Goal: Task Accomplishment & Management: Complete application form

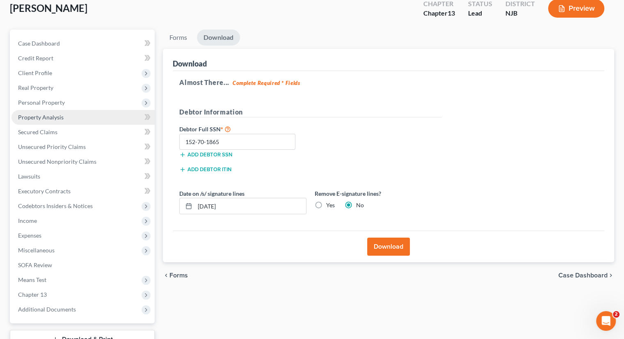
scroll to position [112, 0]
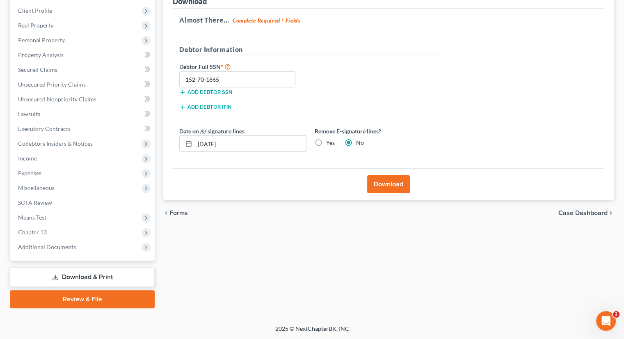
click at [400, 313] on div "Petition Navigation Case Dashboard Payments Invoices Payments Payments Credit R…" at bounding box center [312, 141] width 604 height 348
drag, startPoint x: 75, startPoint y: 98, endPoint x: 80, endPoint y: 101, distance: 5.9
click at [75, 98] on span "Unsecured Nonpriority Claims" at bounding box center [57, 99] width 78 height 7
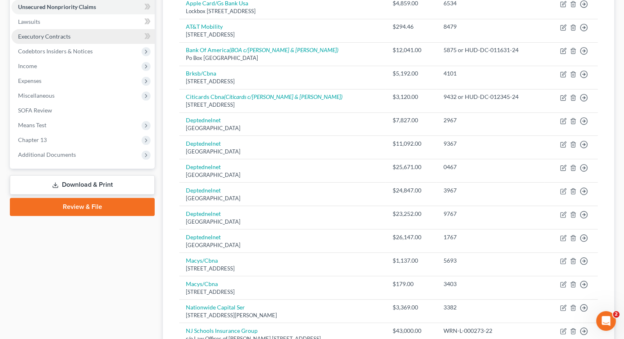
scroll to position [81, 0]
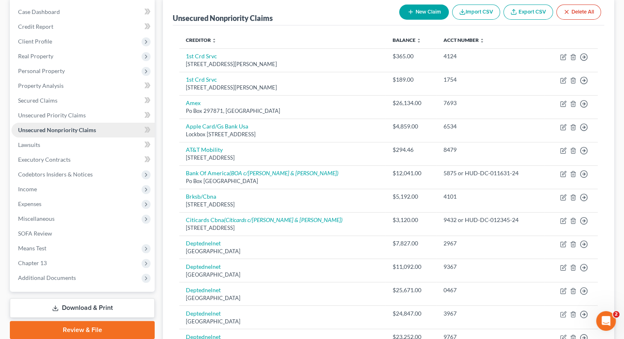
click at [53, 128] on span "Unsecured Nonpriority Claims" at bounding box center [57, 129] width 78 height 7
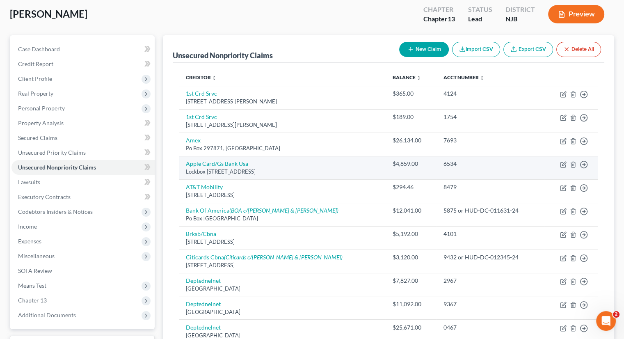
scroll to position [40, 0]
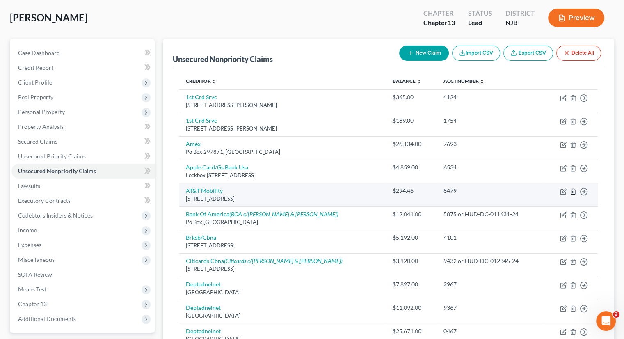
click at [574, 191] on line "button" at bounding box center [574, 192] width 0 height 2
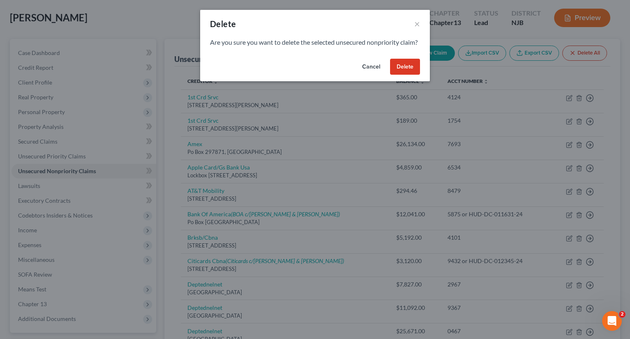
click at [402, 75] on button "Delete" at bounding box center [405, 67] width 30 height 16
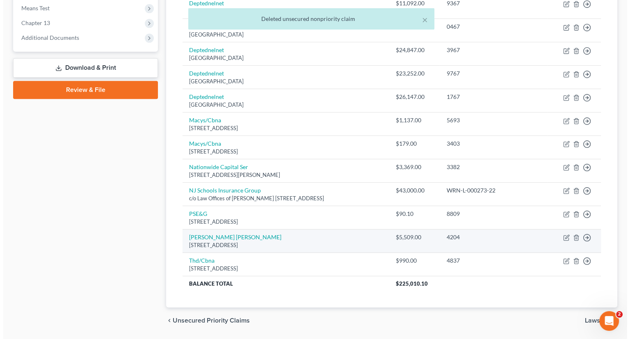
scroll to position [327, 0]
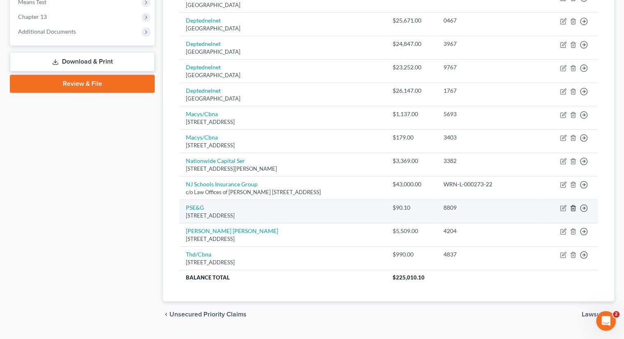
click at [574, 206] on polyline "button" at bounding box center [573, 206] width 5 height 0
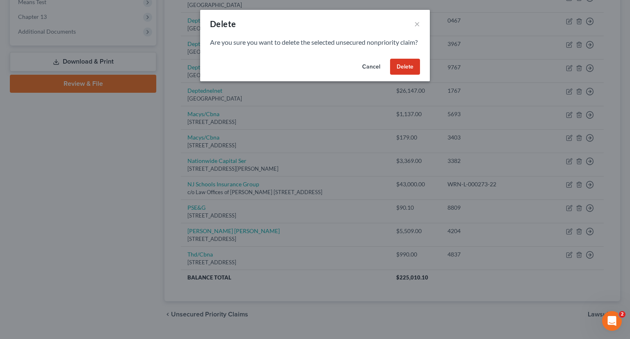
click at [404, 75] on button "Delete" at bounding box center [405, 67] width 30 height 16
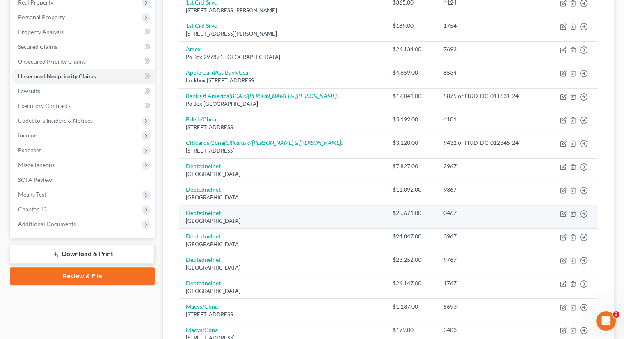
scroll to position [117, 0]
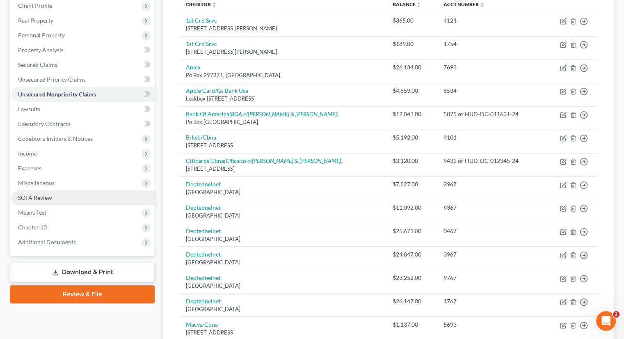
drag, startPoint x: 50, startPoint y: 197, endPoint x: 81, endPoint y: 190, distance: 31.6
click at [50, 197] on span "SOFA Review" at bounding box center [35, 197] width 34 height 7
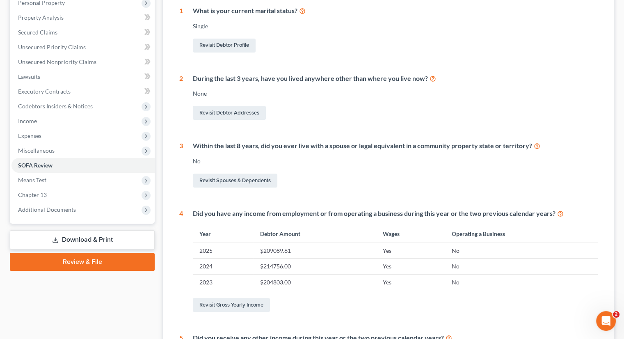
scroll to position [16, 0]
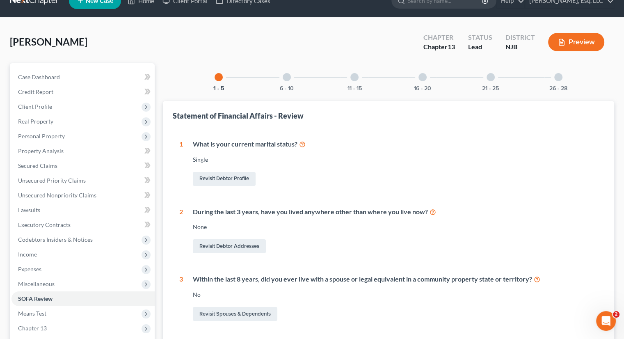
click at [291, 77] on div "6 - 10" at bounding box center [287, 77] width 28 height 28
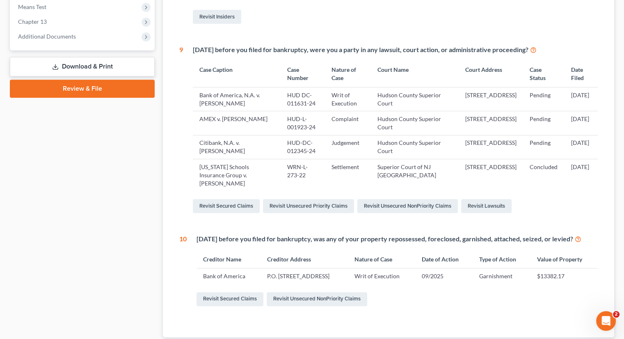
scroll to position [377, 0]
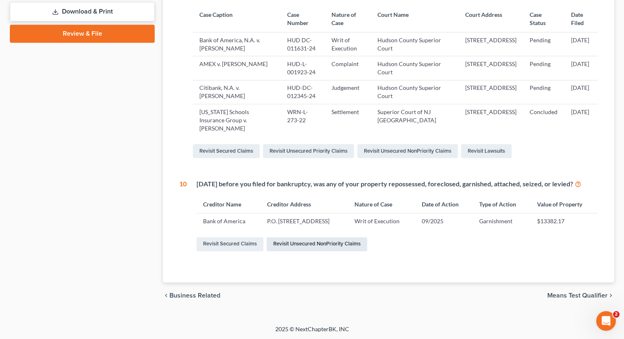
click at [325, 240] on link "Revisit Unsecured NonPriority Claims" at bounding box center [317, 244] width 101 height 14
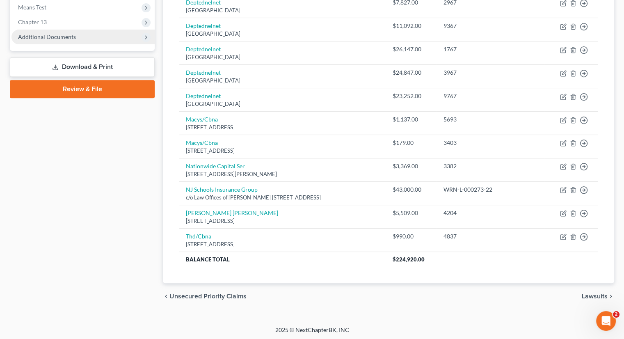
scroll to position [240, 0]
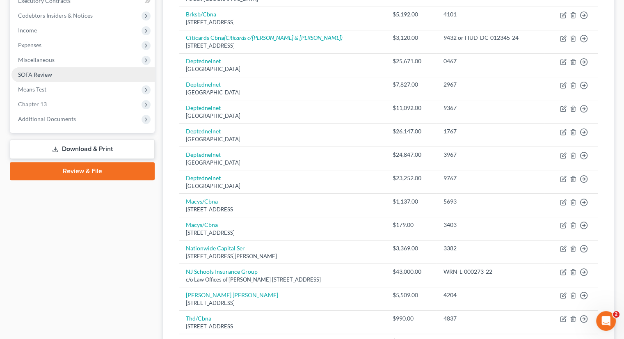
click at [48, 69] on link "SOFA Review" at bounding box center [82, 74] width 143 height 15
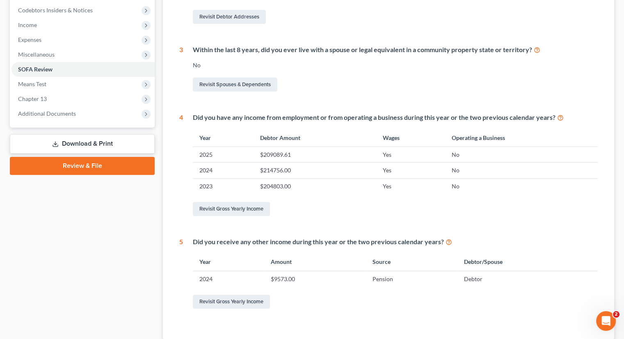
scroll to position [57, 0]
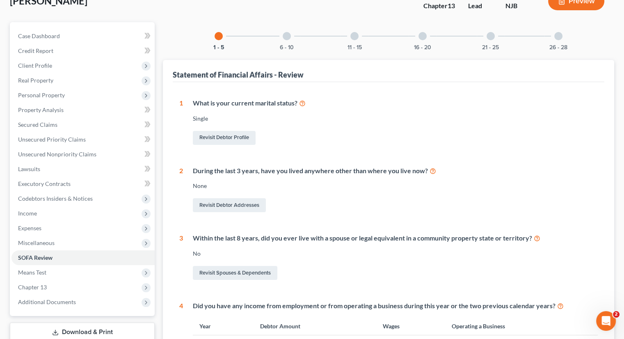
click at [288, 33] on div at bounding box center [287, 36] width 8 height 8
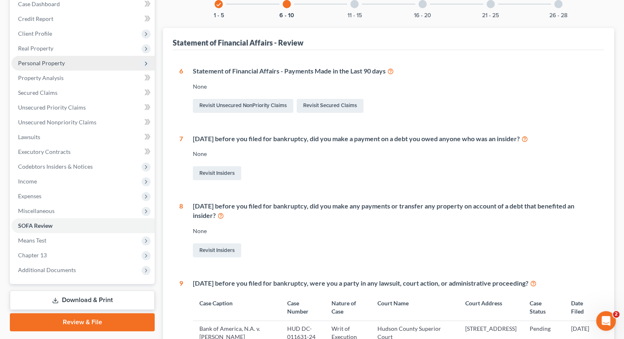
scroll to position [0, 0]
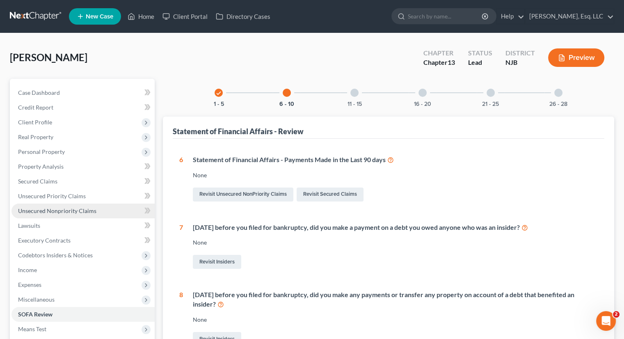
click at [68, 207] on span "Unsecured Nonpriority Claims" at bounding box center [57, 210] width 78 height 7
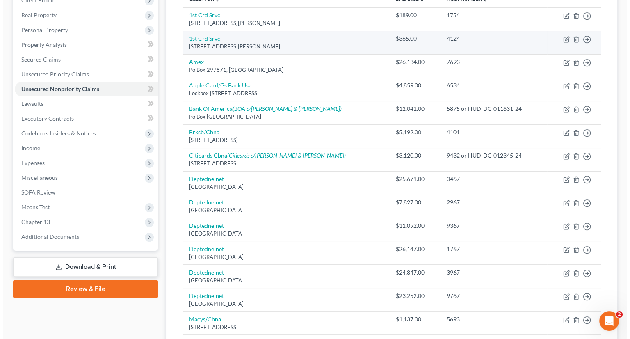
scroll to position [123, 0]
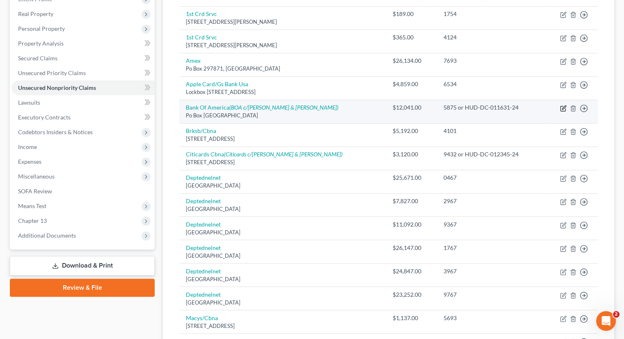
click at [564, 105] on icon "button" at bounding box center [563, 108] width 7 height 7
select select "45"
select select "2"
select select "0"
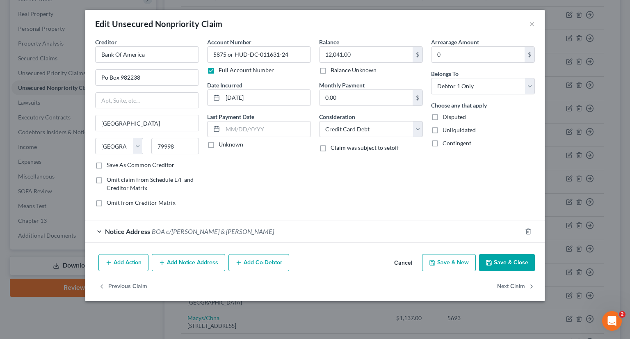
click at [144, 229] on span "Notice Address" at bounding box center [127, 231] width 45 height 8
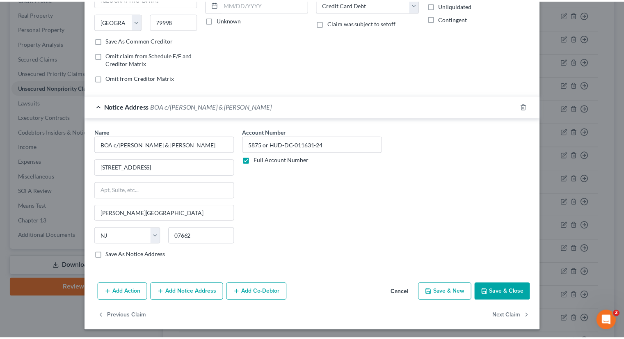
scroll to position [0, 0]
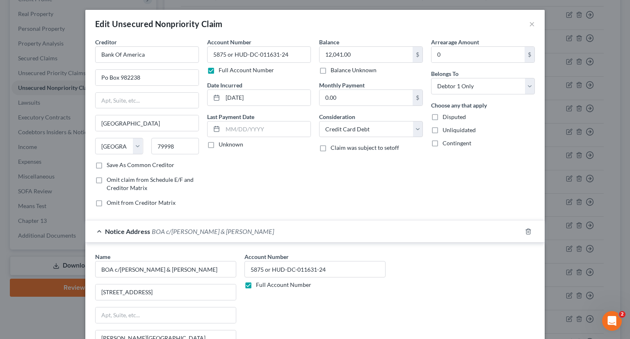
click at [100, 229] on div "Notice Address BOA c/[PERSON_NAME] & [PERSON_NAME]" at bounding box center [303, 231] width 437 height 22
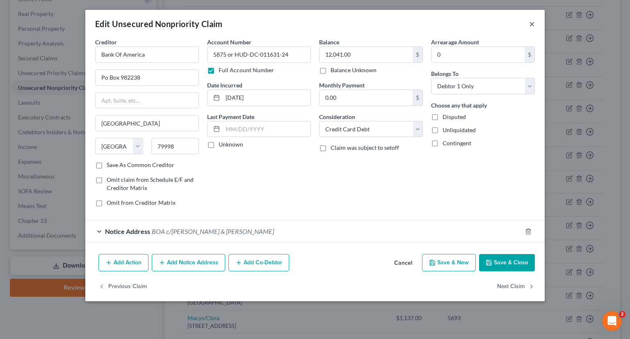
click at [531, 27] on button "×" at bounding box center [532, 24] width 6 height 10
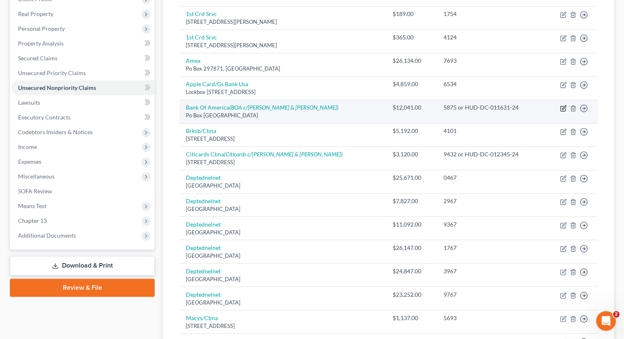
click at [563, 107] on icon "button" at bounding box center [564, 107] width 4 height 4
select select "45"
select select "2"
select select "0"
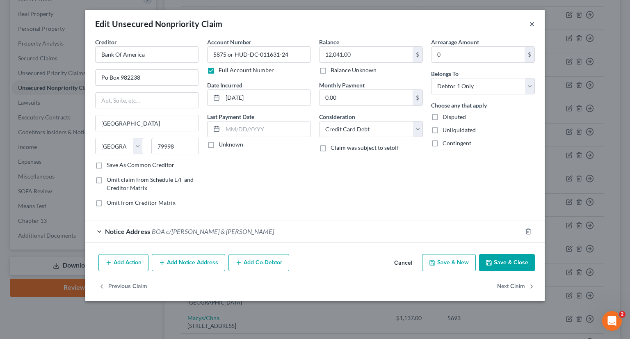
click at [533, 25] on button "×" at bounding box center [532, 24] width 6 height 10
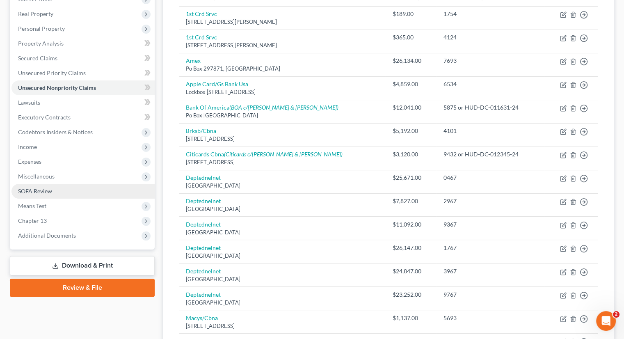
click at [54, 190] on link "SOFA Review" at bounding box center [82, 191] width 143 height 15
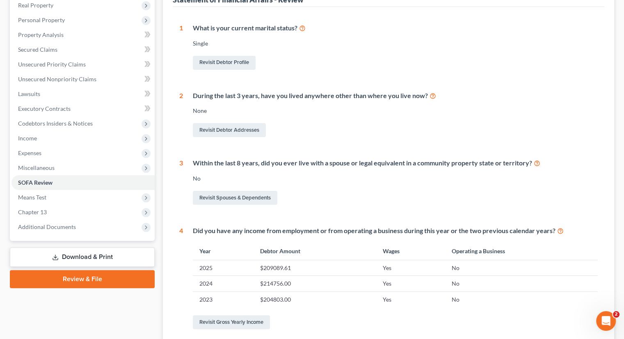
scroll to position [16, 0]
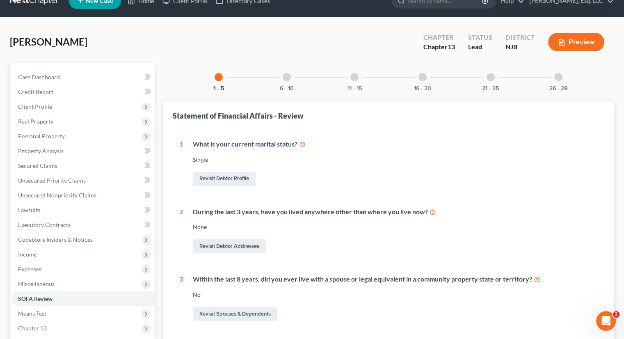
click at [353, 76] on div at bounding box center [354, 77] width 8 height 8
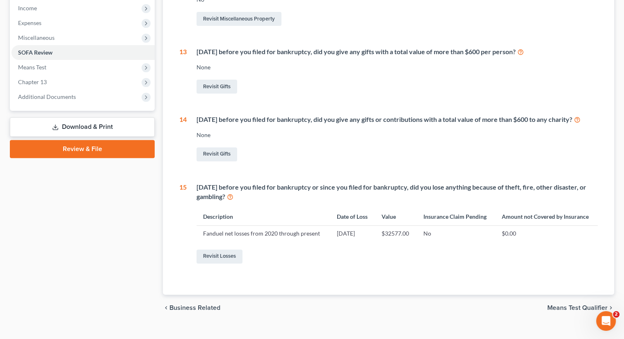
scroll to position [57, 0]
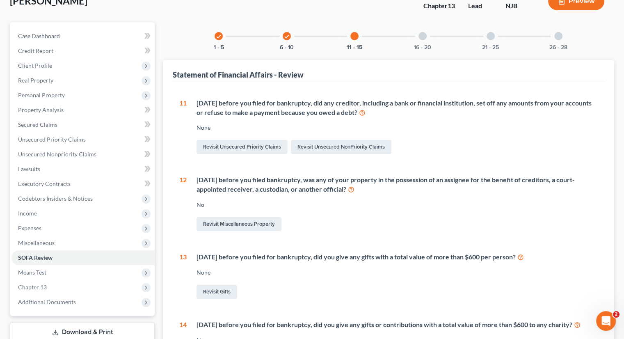
click at [424, 33] on div at bounding box center [422, 36] width 8 height 8
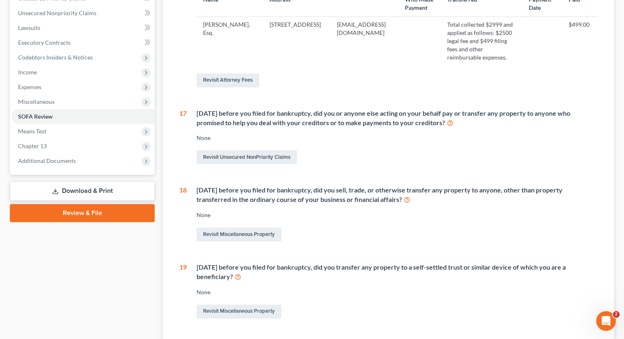
scroll to position [80, 0]
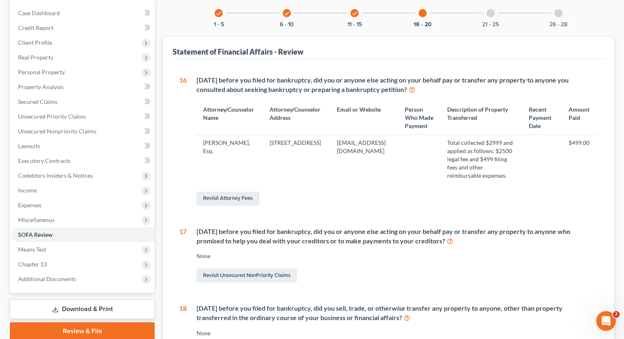
click at [282, 15] on div "check 6 - 10" at bounding box center [287, 13] width 28 height 28
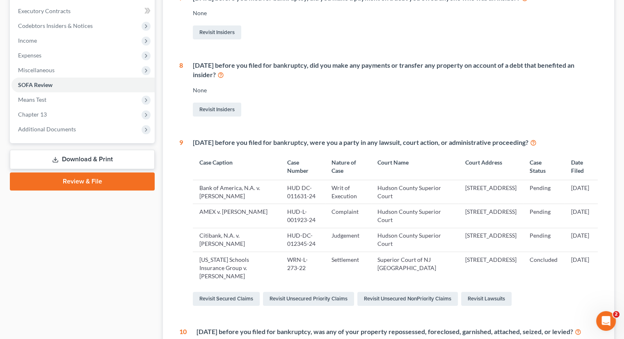
scroll to position [326, 0]
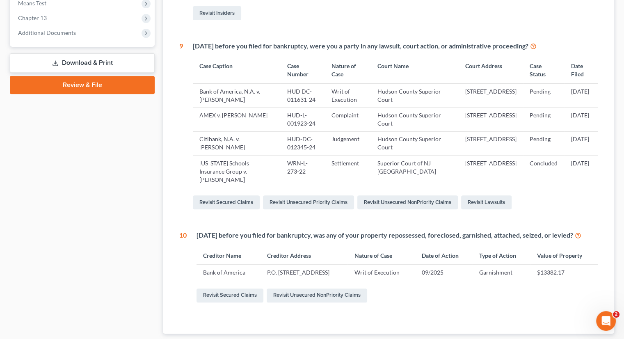
click at [581, 233] on icon at bounding box center [578, 235] width 7 height 8
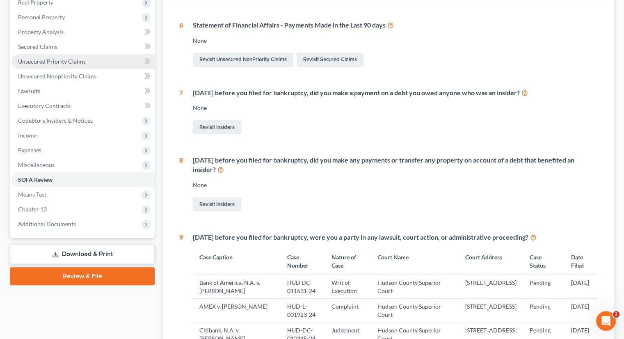
scroll to position [121, 0]
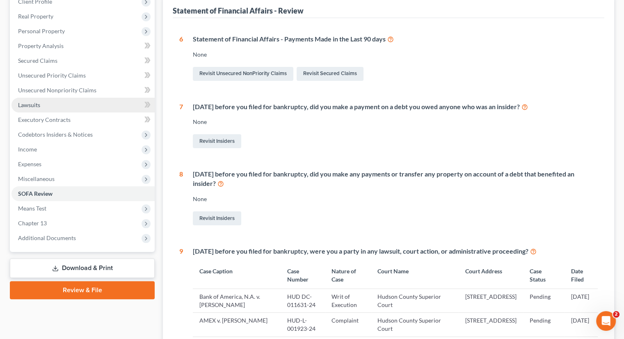
drag, startPoint x: 36, startPoint y: 105, endPoint x: 43, endPoint y: 105, distance: 6.6
click at [36, 105] on span "Lawsuits" at bounding box center [29, 104] width 22 height 7
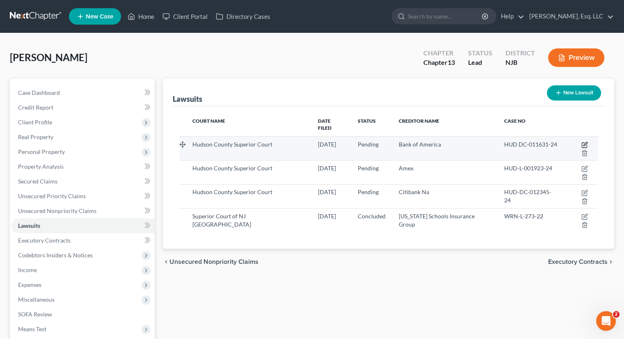
click at [582, 143] on icon "button" at bounding box center [584, 145] width 5 height 5
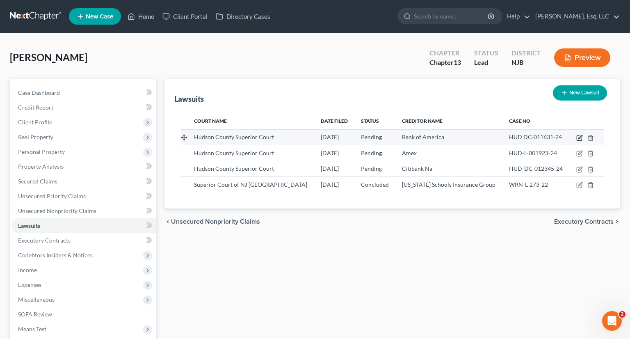
select select "33"
select select "0"
select select "1"
select select "45"
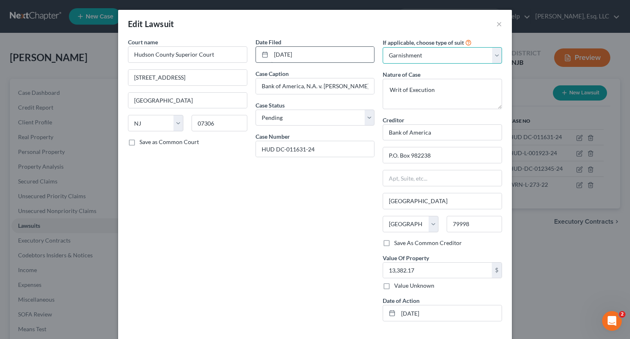
drag, startPoint x: 435, startPoint y: 53, endPoint x: 370, endPoint y: 56, distance: 65.3
click at [356, 51] on div "Court name * [GEOGRAPHIC_DATA] [GEOGRAPHIC_DATA] [US_STATE][GEOGRAPHIC_DATA] AR…" at bounding box center [315, 183] width 382 height 290
click at [428, 54] on select "Select Repossession Garnishment Foreclosure Attached, Seized, Or Levied Other" at bounding box center [442, 55] width 119 height 16
click at [478, 55] on select "Select Repossession Garnishment Foreclosure Attached, Seized, Or Levied Other" at bounding box center [442, 55] width 119 height 16
select select "4"
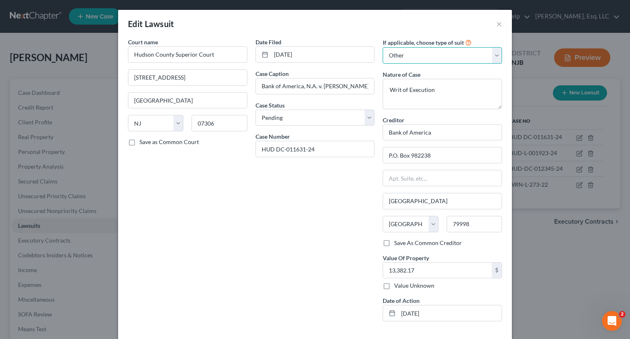
click at [383, 47] on select "Select Repossession Garnishment Foreclosure Attached, Seized, Or Levied Other" at bounding box center [442, 55] width 119 height 16
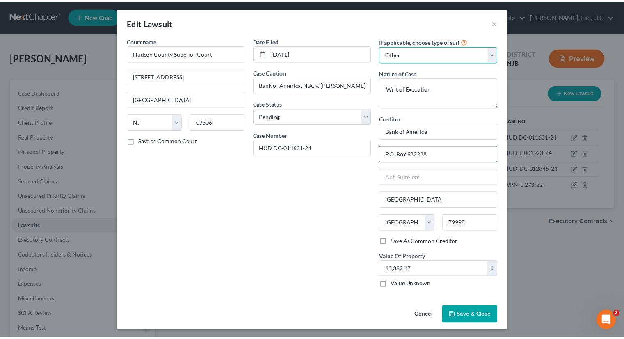
scroll to position [2, 0]
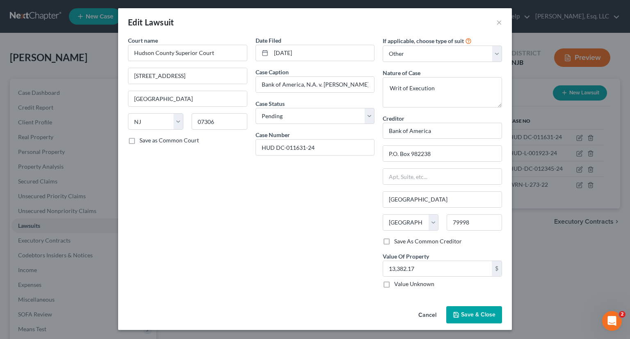
click at [473, 312] on span "Save & Close" at bounding box center [478, 314] width 34 height 7
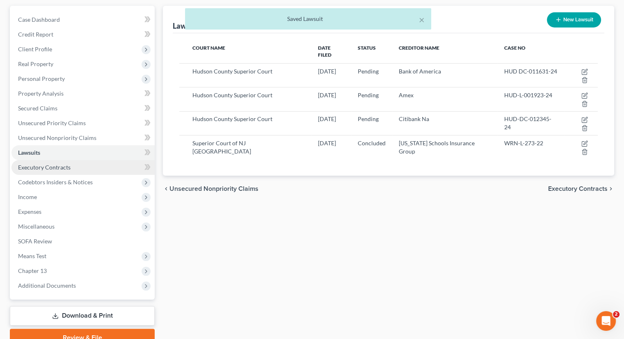
scroll to position [112, 0]
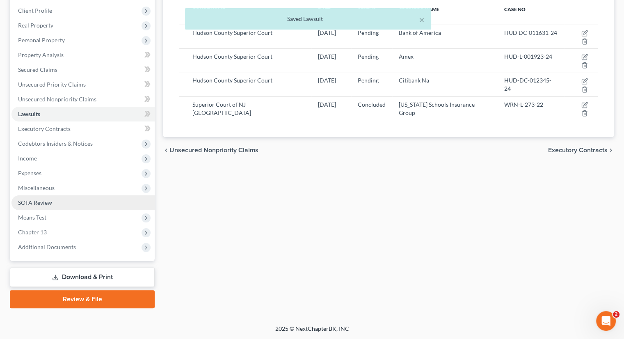
click at [51, 201] on span "SOFA Review" at bounding box center [35, 202] width 34 height 7
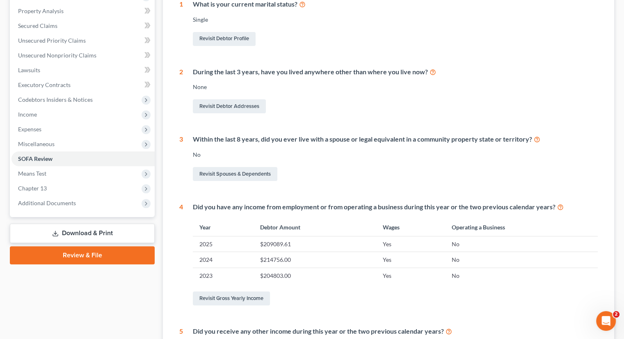
scroll to position [16, 0]
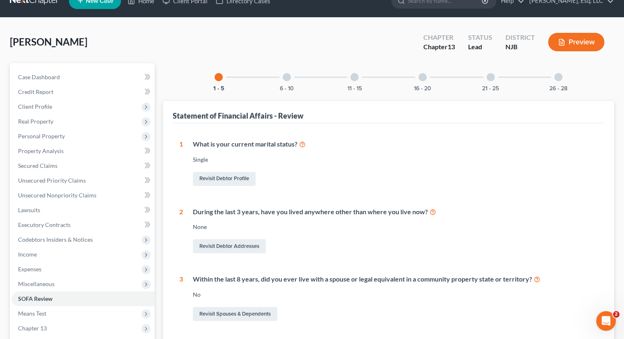
click at [282, 76] on div "6 - 10" at bounding box center [287, 77] width 28 height 28
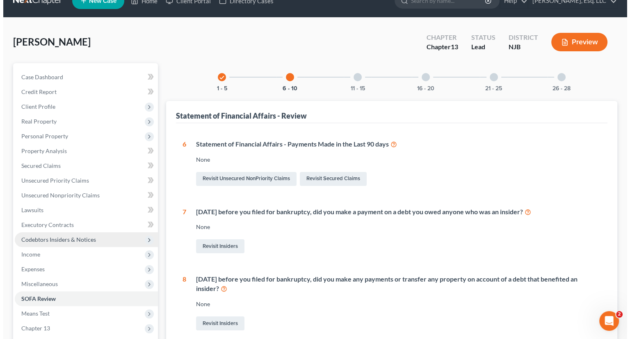
scroll to position [0, 0]
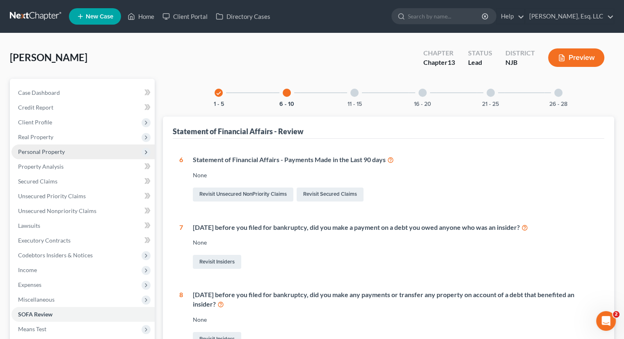
click at [52, 146] on span "Personal Property" at bounding box center [82, 151] width 143 height 15
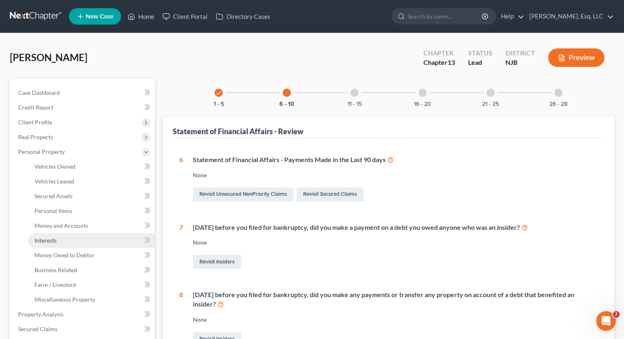
click at [58, 238] on link "Interests" at bounding box center [91, 240] width 127 height 15
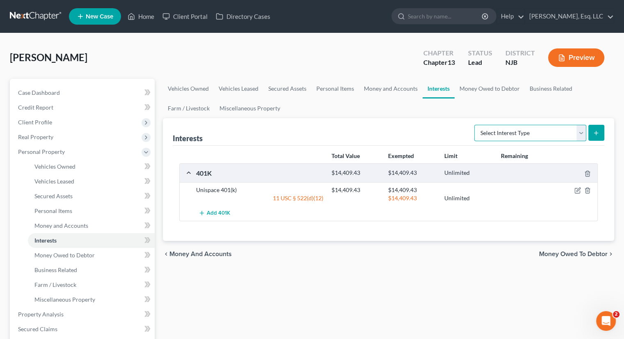
click at [583, 135] on select "Select Interest Type 401K (A/B: 21) Annuity (A/B: 23) Bond (A/B: 18) Education …" at bounding box center [530, 133] width 112 height 16
select select "term_life_insurance"
click at [476, 125] on select "Select Interest Type 401K (A/B: 21) Annuity (A/B: 23) Bond (A/B: 18) Education …" at bounding box center [530, 133] width 112 height 16
click at [593, 133] on icon "submit" at bounding box center [596, 133] width 7 height 7
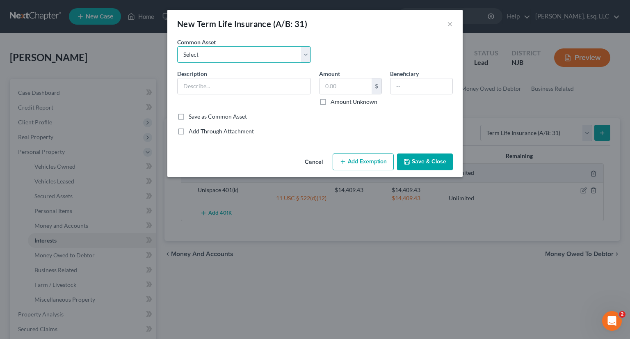
click at [302, 60] on select "Select AARP/[GEOGRAPHIC_DATA] Life Insurance NY Life Insurance AARP/NY Life Ins…" at bounding box center [244, 54] width 134 height 16
select select "3"
click at [177, 46] on select "Select AARP/[GEOGRAPHIC_DATA] Life Insurance NY Life Insurance AARP/NY Life Ins…" at bounding box center [244, 54] width 134 height 16
type input "TERM LIFE"
type input "100,000"
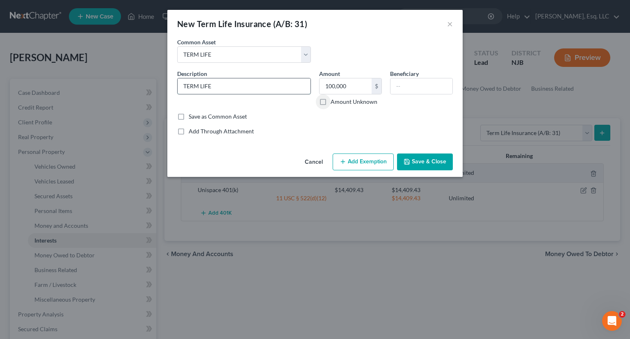
click at [223, 84] on input "TERM LIFE" at bounding box center [244, 86] width 133 height 16
type input "TERM LIFE thru job"
click at [421, 165] on button "Save & Close" at bounding box center [425, 161] width 56 height 17
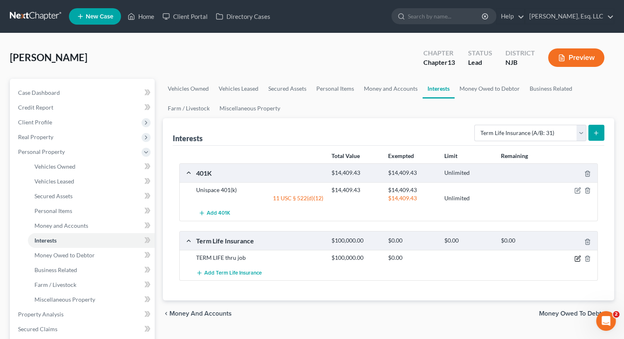
click at [577, 258] on icon "button" at bounding box center [577, 258] width 7 height 7
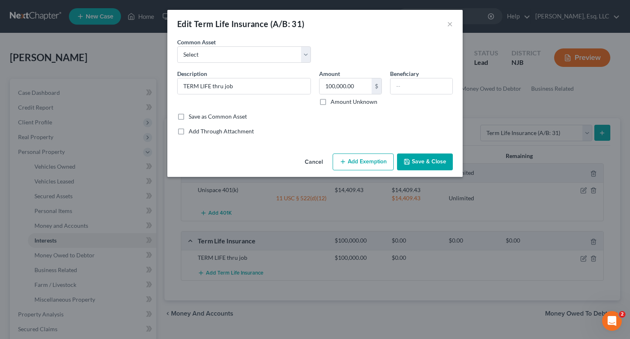
click at [366, 163] on button "Add Exemption" at bounding box center [363, 161] width 61 height 17
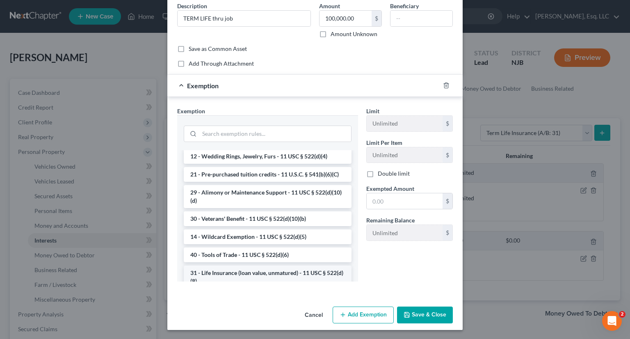
scroll to position [205, 0]
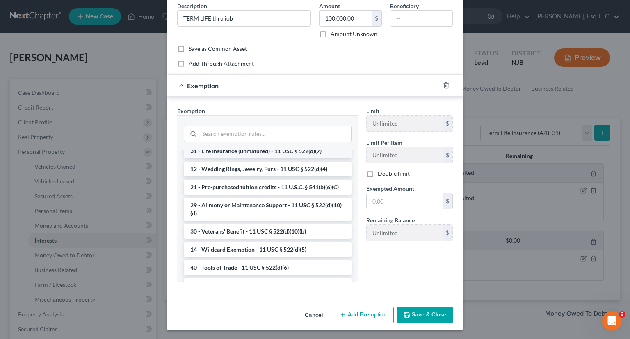
click at [295, 158] on li "31 - Life Insurance (unmatured) - 11 USC § 522(d)(7)" at bounding box center [268, 151] width 168 height 15
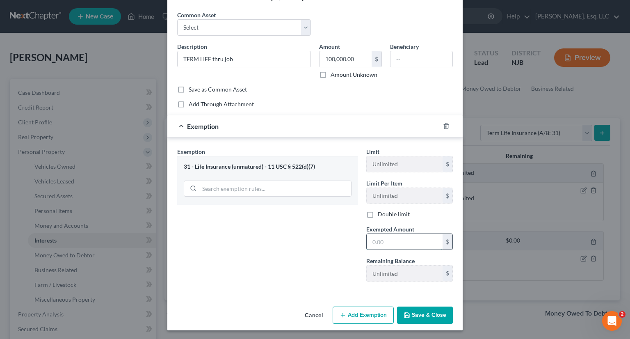
click at [370, 240] on input "text" at bounding box center [405, 242] width 76 height 16
type input "1."
click at [373, 241] on input "text" at bounding box center [405, 242] width 76 height 16
type input "1."
click at [415, 313] on button "Save & Close" at bounding box center [425, 314] width 56 height 17
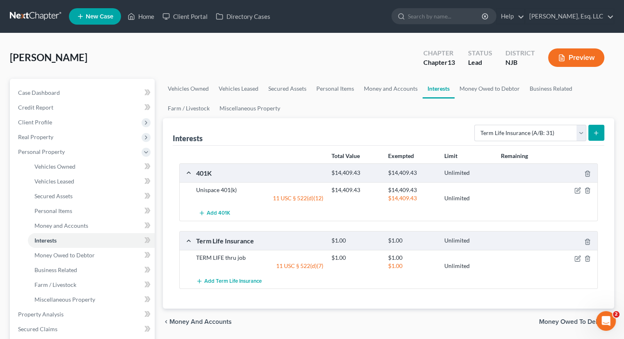
scroll to position [123, 0]
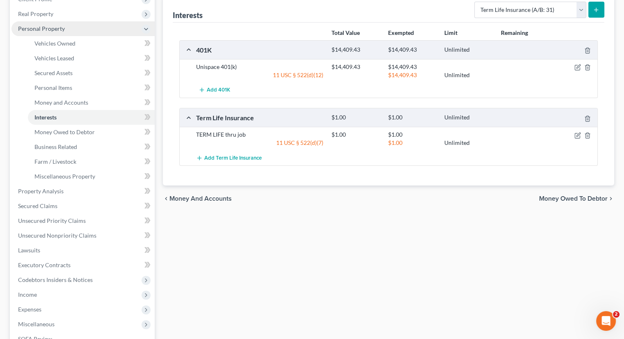
click at [50, 28] on span "Personal Property" at bounding box center [41, 28] width 47 height 7
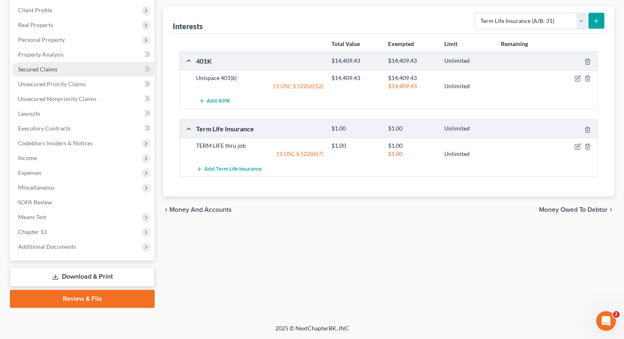
scroll to position [112, 0]
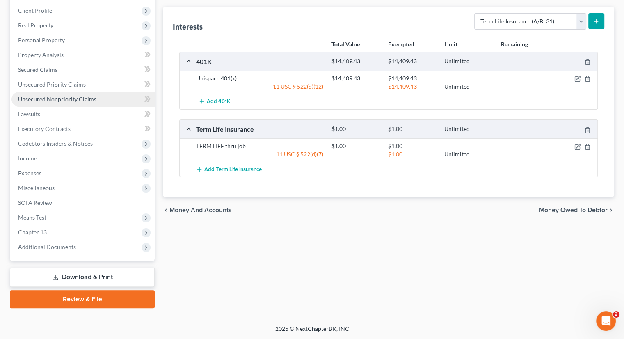
click at [66, 96] on span "Unsecured Nonpriority Claims" at bounding box center [57, 99] width 78 height 7
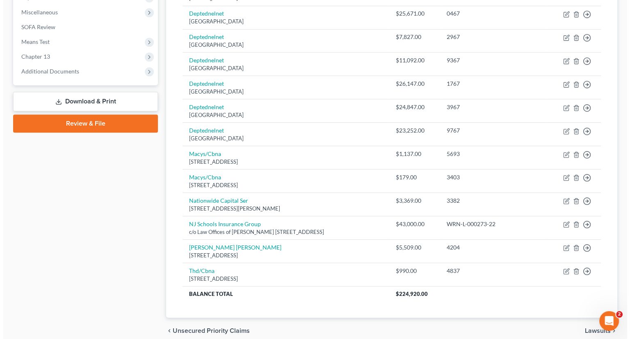
scroll to position [82, 0]
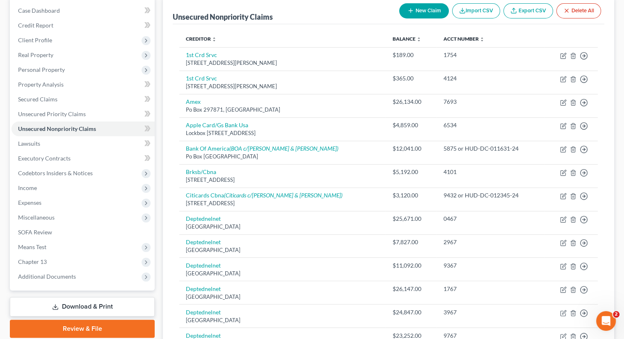
click at [428, 9] on button "New Claim" at bounding box center [424, 10] width 50 height 15
select select "0"
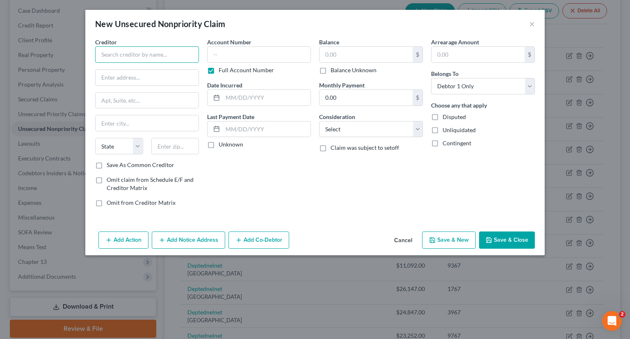
click at [126, 56] on input "text" at bounding box center [147, 54] width 104 height 16
type input "u"
type input "Upstart"
click at [112, 77] on input "text" at bounding box center [147, 78] width 103 height 16
paste input "[STREET_ADDRESS][US_STATE][US_STATE]"
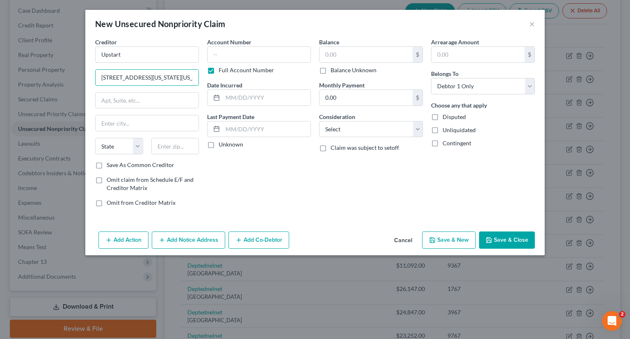
scroll to position [0, 80]
type input "[STREET_ADDRESS][US_STATE][US_STATE]"
click at [107, 121] on input "text" at bounding box center [147, 123] width 103 height 16
type input "[GEOGRAPHIC_DATA]"
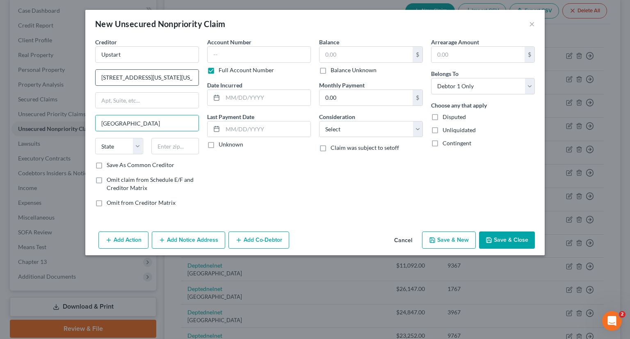
click at [193, 74] on input "[STREET_ADDRESS][US_STATE][US_STATE]" at bounding box center [147, 78] width 103 height 16
click at [176, 76] on input "[STREET_ADDRESS][US_STATE][US_STATE]" at bounding box center [147, 78] width 103 height 16
drag, startPoint x: 174, startPoint y: 77, endPoint x: 191, endPoint y: 75, distance: 17.3
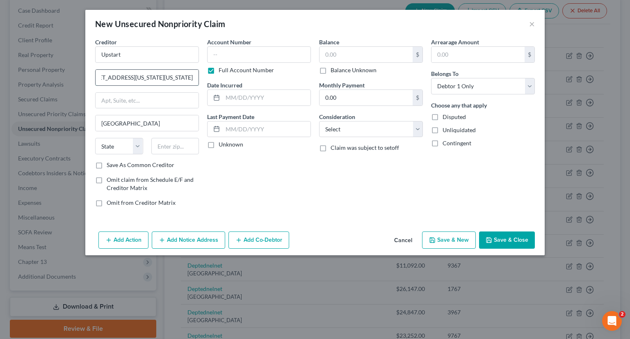
click at [191, 75] on input "[STREET_ADDRESS][US_STATE][US_STATE]" at bounding box center [147, 78] width 103 height 16
click at [126, 143] on select "State [US_STATE] AK AR AZ CA CO CT DE DC [GEOGRAPHIC_DATA] [GEOGRAPHIC_DATA] GU…" at bounding box center [119, 146] width 48 height 16
select select "4"
click at [95, 138] on select "State [US_STATE] AK AR AZ CA CO CT DE DC [GEOGRAPHIC_DATA] [GEOGRAPHIC_DATA] GU…" at bounding box center [119, 146] width 48 height 16
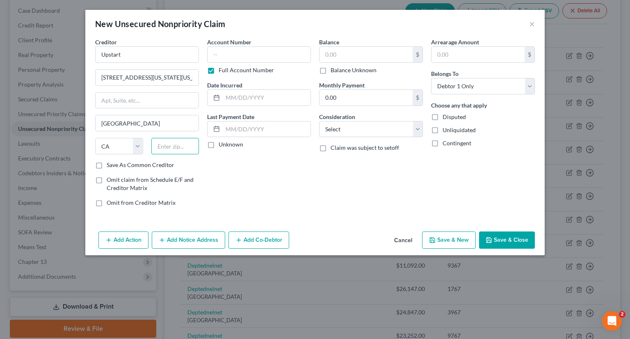
click at [164, 146] on input "text" at bounding box center [175, 146] width 48 height 16
type input "94403"
click at [195, 76] on input "[STREET_ADDRESS][US_STATE][US_STATE]" at bounding box center [147, 78] width 103 height 16
drag, startPoint x: 195, startPoint y: 76, endPoint x: 200, endPoint y: 77, distance: 4.9
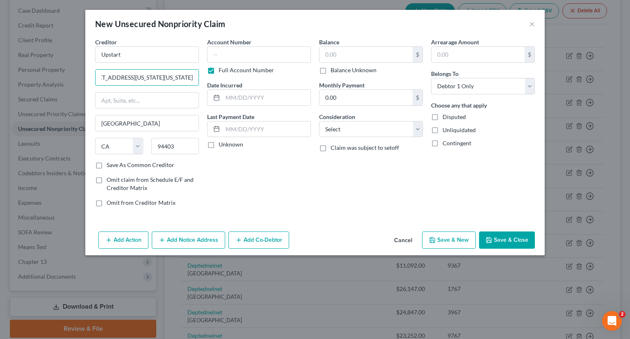
click at [200, 77] on div "Creditor * Upstart [STREET_ADDRESS][US_STATE][US_STATE] [GEOGRAPHIC_DATA] [US_S…" at bounding box center [147, 126] width 112 height 176
click at [193, 77] on input "[STREET_ADDRESS][US_STATE][US_STATE]" at bounding box center [147, 78] width 103 height 16
type input "[STREET_ADDRESS][US_STATE]"
click at [331, 56] on input "text" at bounding box center [366, 55] width 93 height 16
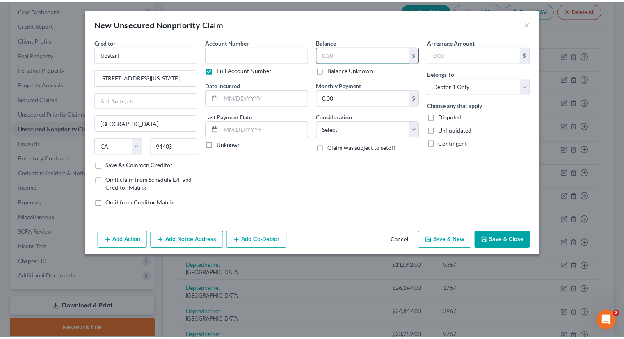
scroll to position [0, 0]
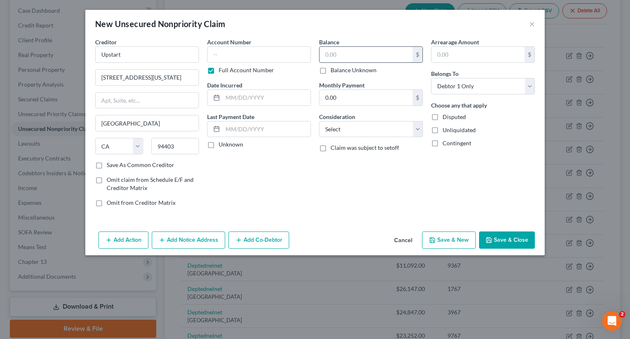
click at [341, 52] on input "text" at bounding box center [366, 55] width 93 height 16
type input "17,000."
click at [505, 246] on button "Save & Close" at bounding box center [507, 239] width 56 height 17
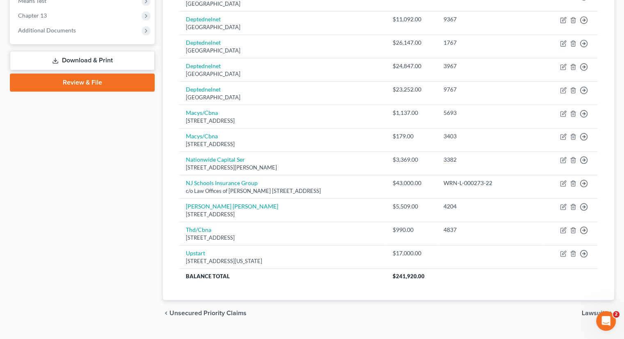
scroll to position [246, 0]
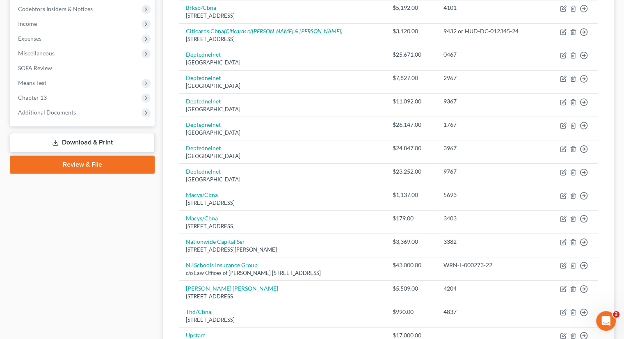
drag, startPoint x: 49, startPoint y: 93, endPoint x: 174, endPoint y: 101, distance: 124.9
click at [49, 93] on span "Chapter 13" at bounding box center [82, 97] width 143 height 15
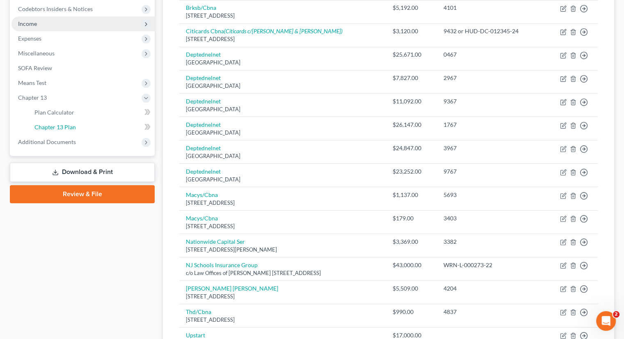
drag, startPoint x: 73, startPoint y: 125, endPoint x: 103, endPoint y: 127, distance: 30.4
click at [73, 125] on span "Chapter 13 Plan" at bounding box center [54, 126] width 41 height 7
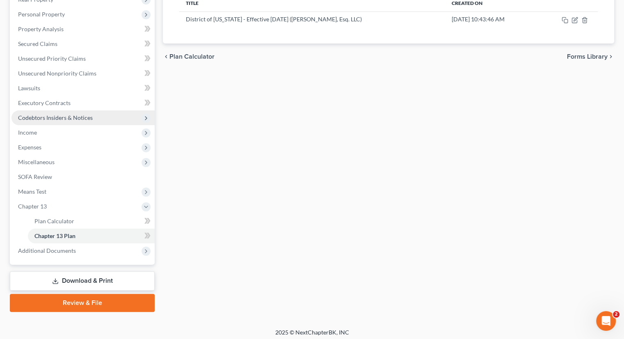
scroll to position [141, 0]
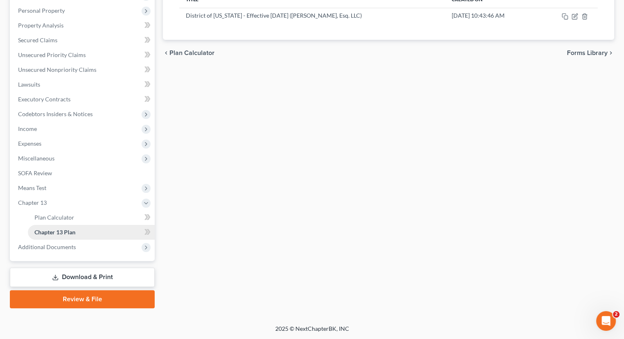
click at [62, 229] on span "Chapter 13 Plan" at bounding box center [54, 232] width 41 height 7
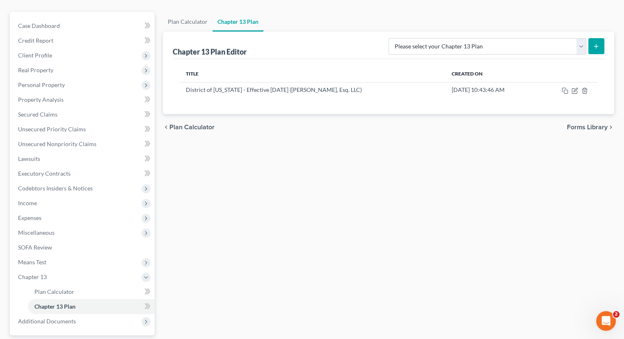
scroll to position [0, 0]
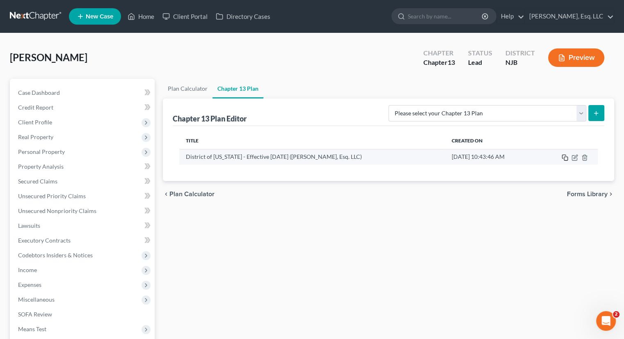
click at [563, 157] on icon "button" at bounding box center [565, 157] width 7 height 7
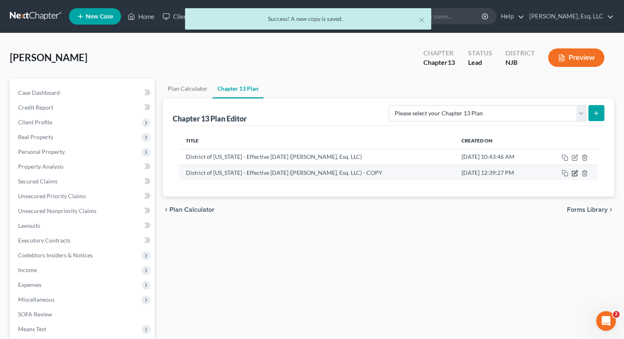
click at [574, 172] on icon "button" at bounding box center [576, 172] width 4 height 4
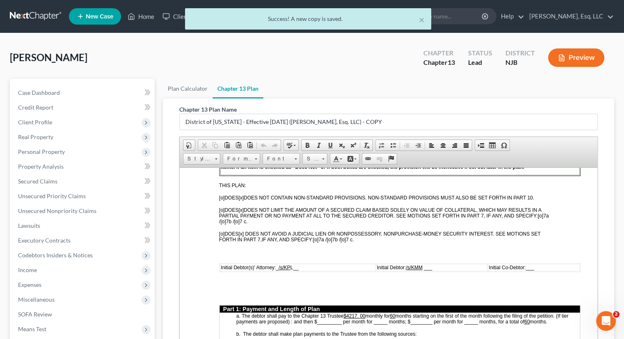
scroll to position [328, 0]
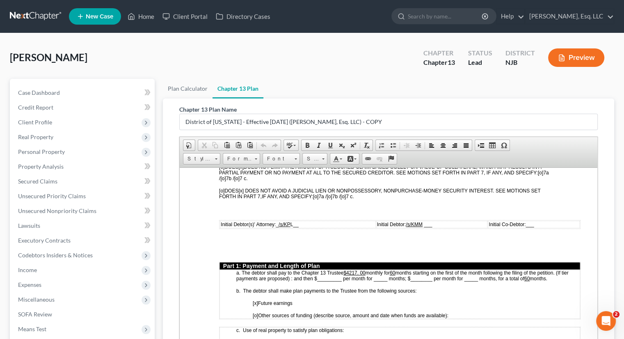
click at [496, 301] on td "a. The debtor shall pay to the Chapter 13 Trustee $4217. 00 monthly for 60 mont…" at bounding box center [400, 293] width 361 height 49
drag, startPoint x: 349, startPoint y: 265, endPoint x: 368, endPoint y: 263, distance: 19.4
click at [365, 270] on u "$4217. 00" at bounding box center [354, 273] width 22 height 6
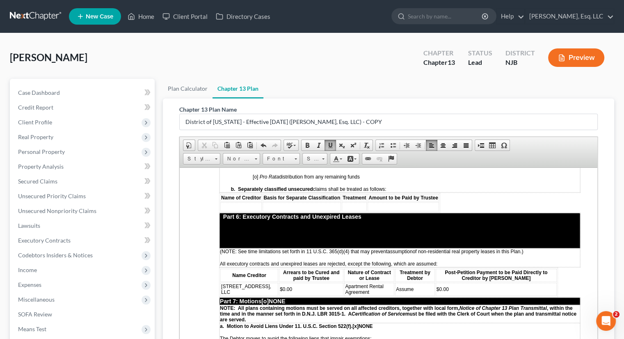
scroll to position [1523, 0]
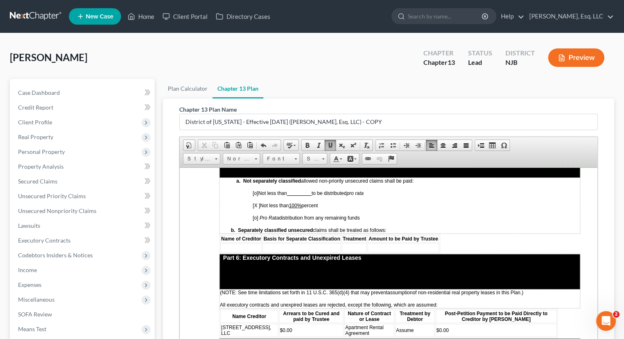
click at [233, 243] on td at bounding box center [240, 247] width 41 height 9
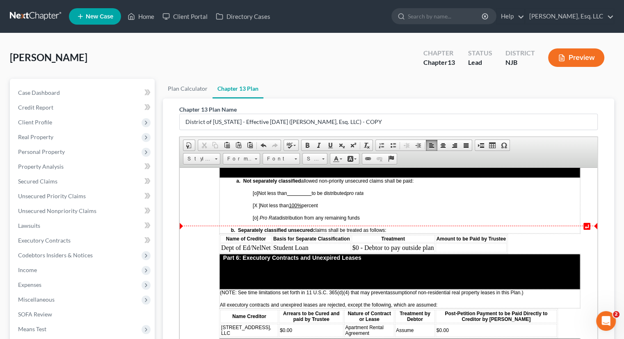
click at [505, 243] on td at bounding box center [471, 247] width 71 height 9
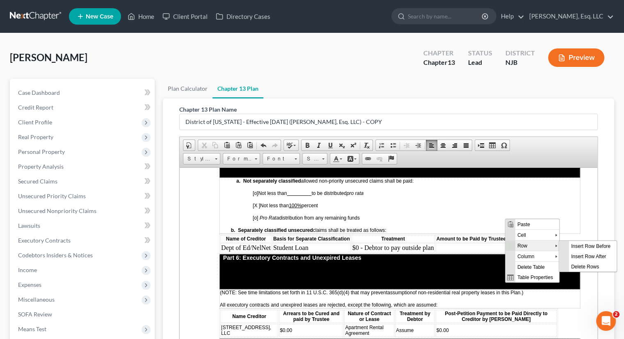
scroll to position [0, 0]
click at [576, 255] on span "Insert Row After" at bounding box center [593, 256] width 48 height 10
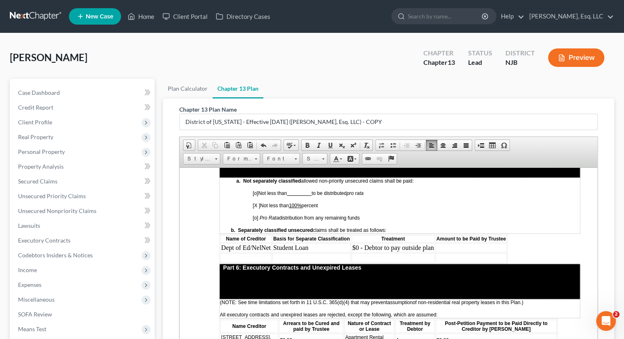
click at [242, 253] on td at bounding box center [245, 257] width 51 height 9
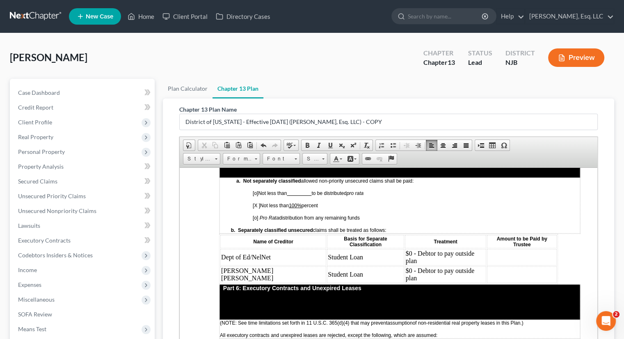
click at [405, 249] on td "$0 - Debtor to pay outside plan" at bounding box center [446, 257] width 82 height 16
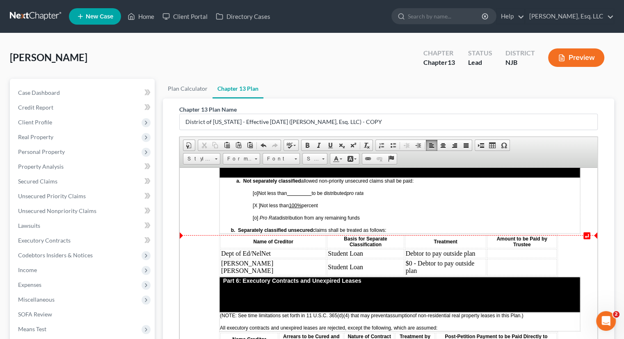
click at [405, 258] on td "$0 - Debtor to pay outside plan" at bounding box center [446, 266] width 82 height 16
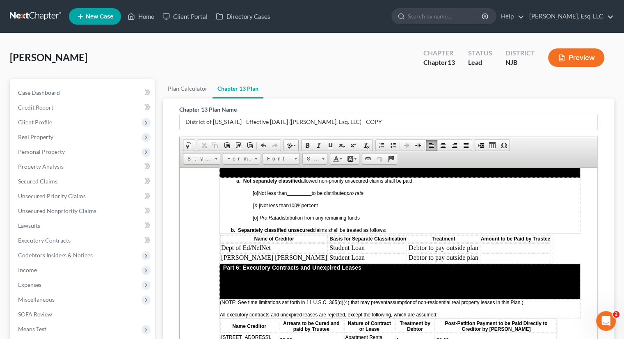
click at [480, 243] on td at bounding box center [515, 247] width 71 height 9
click at [480, 253] on td at bounding box center [515, 257] width 71 height 9
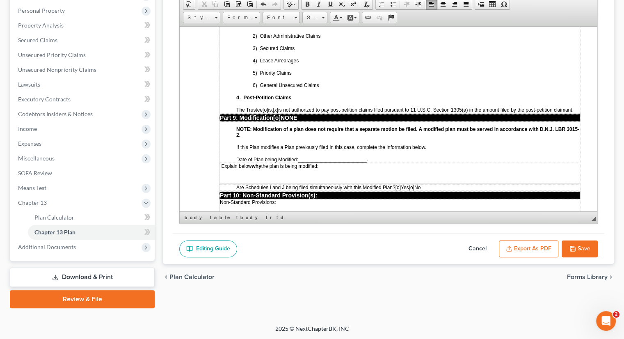
scroll to position [2151, 0]
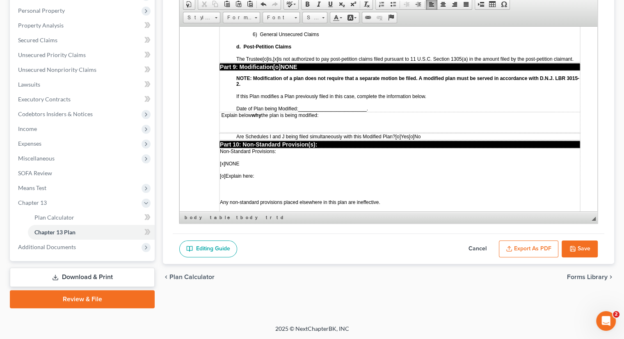
click at [581, 246] on button "Save" at bounding box center [580, 248] width 36 height 17
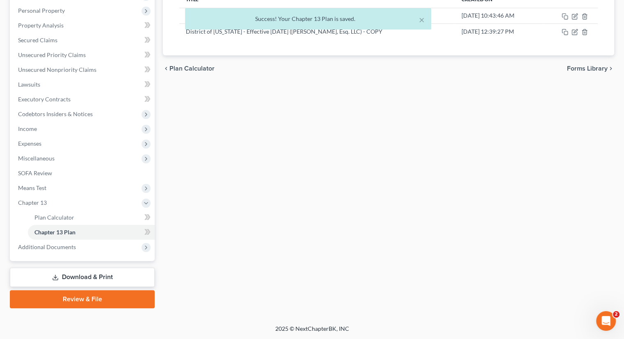
click at [573, 33] on div "× Success! Your Chapter 13 Plan is saved." at bounding box center [308, 20] width 624 height 25
click at [575, 33] on div "× Success! Your Chapter 13 Plan is saved." at bounding box center [308, 20] width 624 height 25
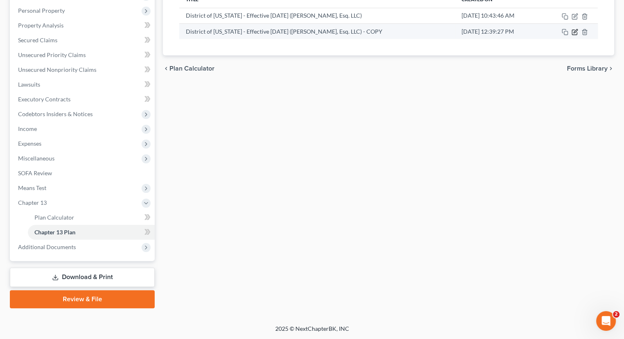
click at [574, 31] on icon "button" at bounding box center [576, 31] width 4 height 4
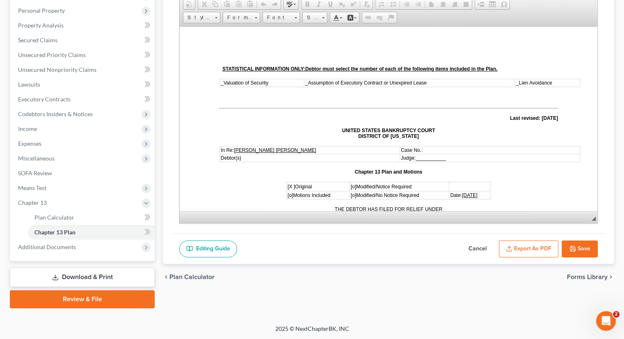
scroll to position [0, 0]
click at [519, 248] on button "Export as PDF" at bounding box center [528, 248] width 59 height 17
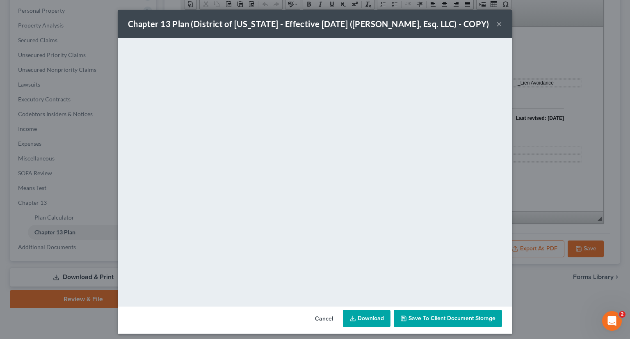
click at [425, 322] on span "Save to Client Document Storage" at bounding box center [452, 318] width 87 height 7
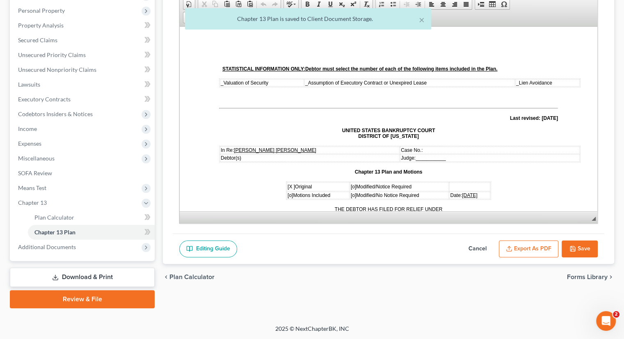
click at [529, 251] on button "Export as PDF" at bounding box center [528, 248] width 59 height 17
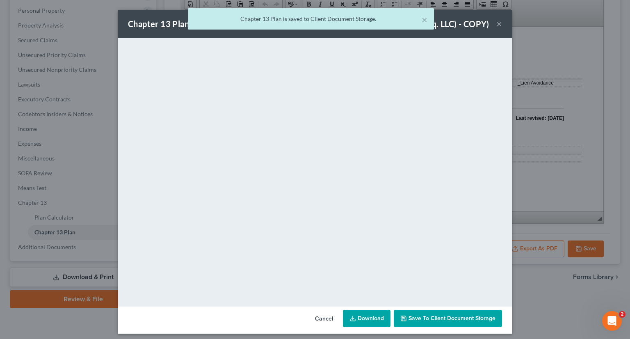
click at [362, 327] on link "Download" at bounding box center [367, 318] width 48 height 17
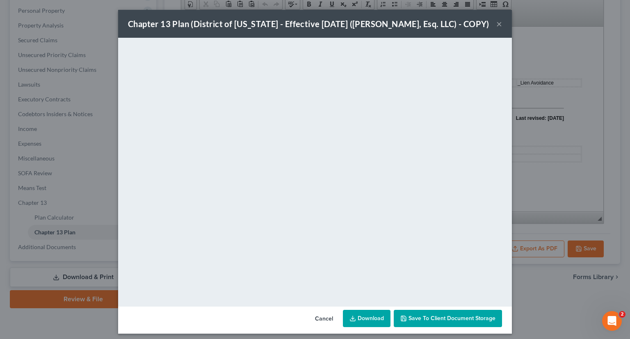
click at [496, 27] on button "×" at bounding box center [499, 24] width 6 height 10
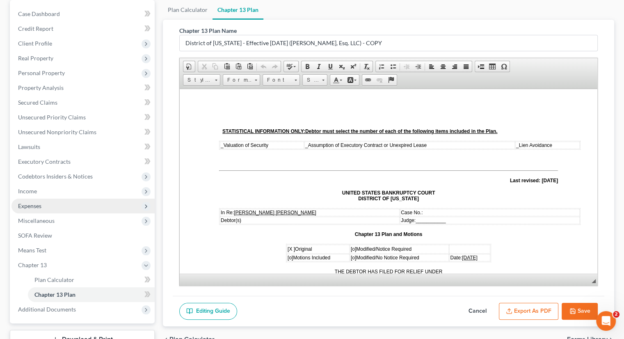
scroll to position [100, 0]
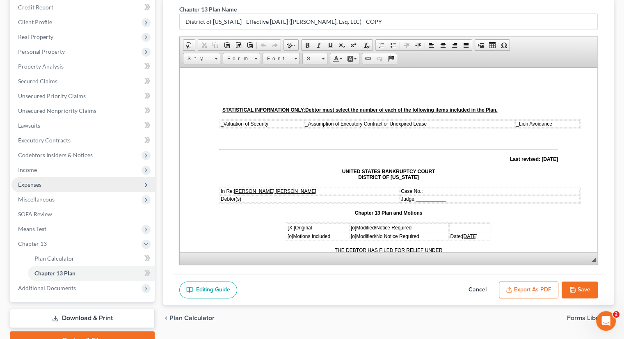
click at [36, 181] on span "Expenses" at bounding box center [29, 184] width 23 height 7
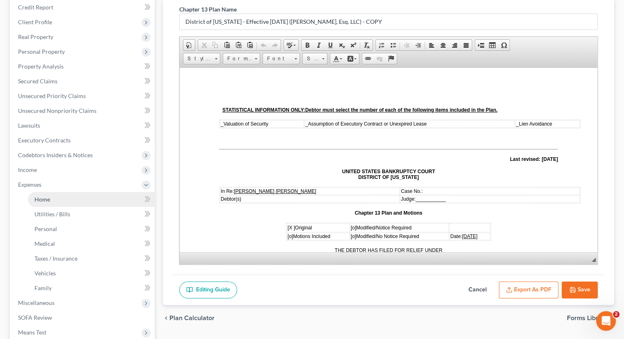
click at [54, 197] on link "Home" at bounding box center [91, 199] width 127 height 15
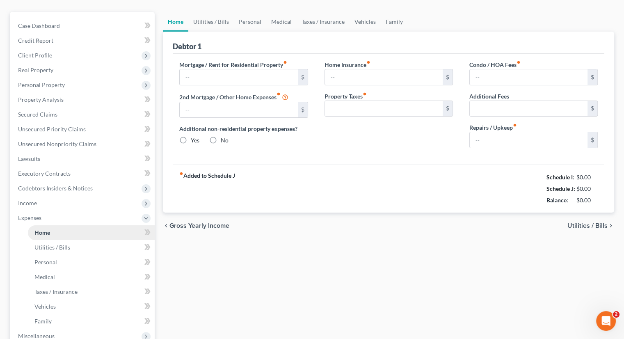
type input "5,350.00"
type input "0.00"
radio input "true"
type input "300.00"
type input "0.00"
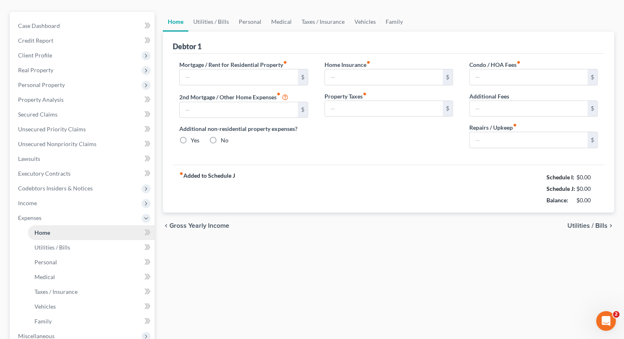
type input "0.00"
type input "50.00"
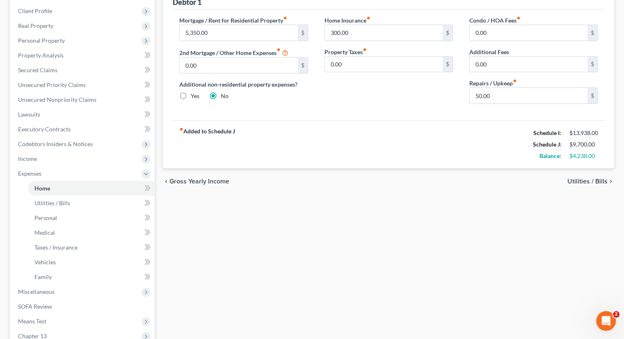
scroll to position [164, 0]
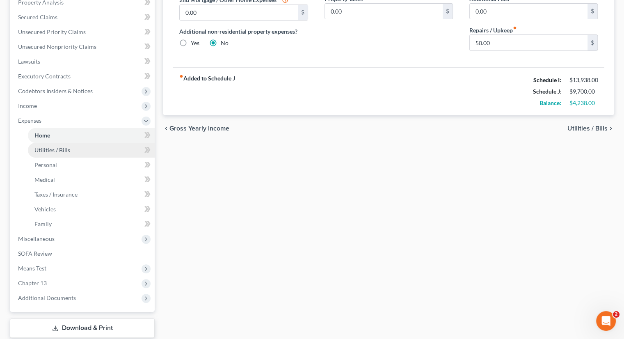
click at [67, 148] on span "Utilities / Bills" at bounding box center [52, 149] width 36 height 7
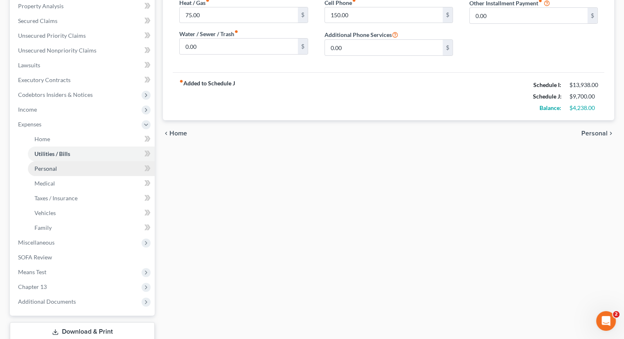
scroll to position [205, 0]
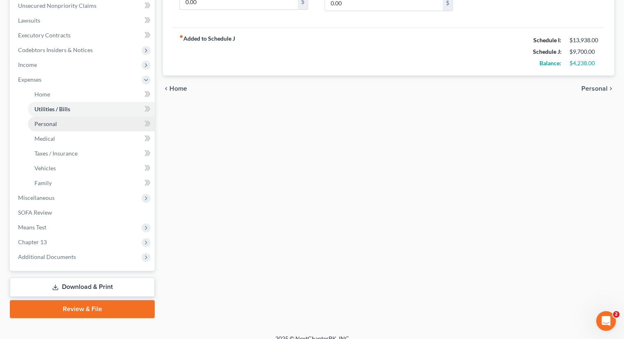
click at [58, 123] on link "Personal" at bounding box center [91, 124] width 127 height 15
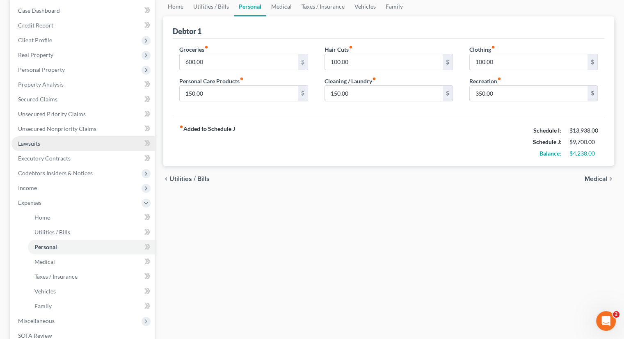
scroll to position [164, 0]
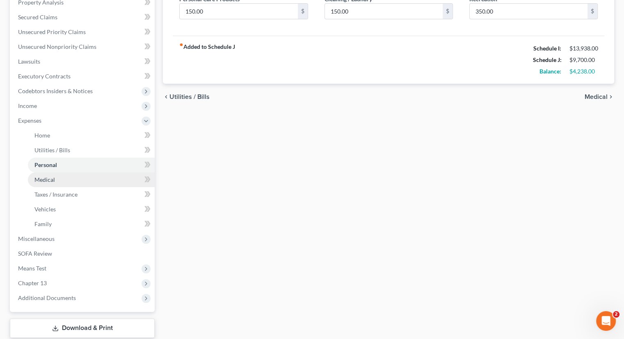
click at [58, 178] on link "Medical" at bounding box center [91, 179] width 127 height 15
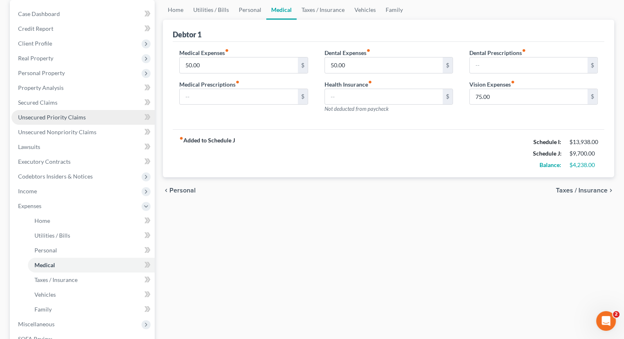
scroll to position [82, 0]
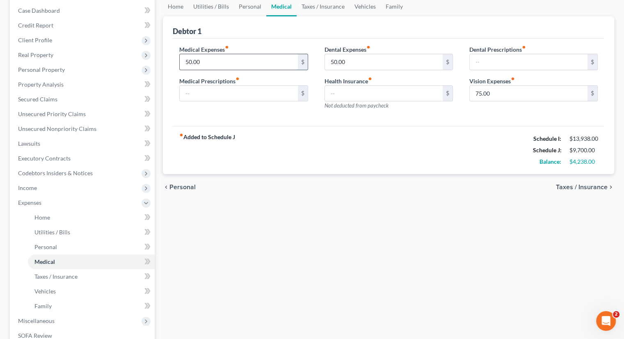
click at [184, 57] on input "50.00" at bounding box center [239, 62] width 118 height 16
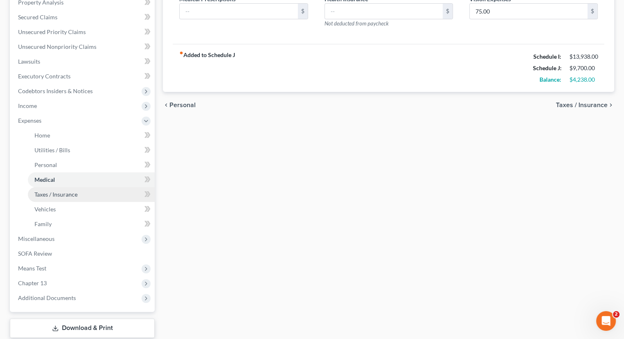
click at [73, 191] on span "Taxes / Insurance" at bounding box center [55, 194] width 43 height 7
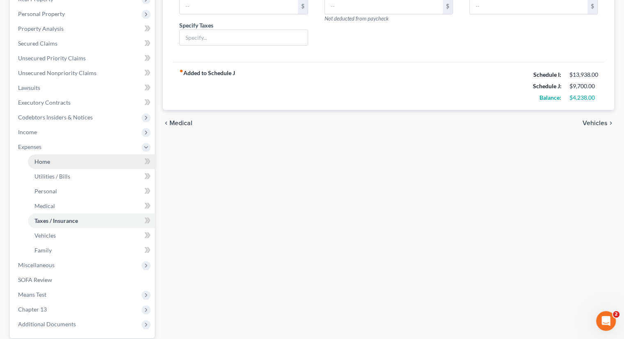
scroll to position [164, 0]
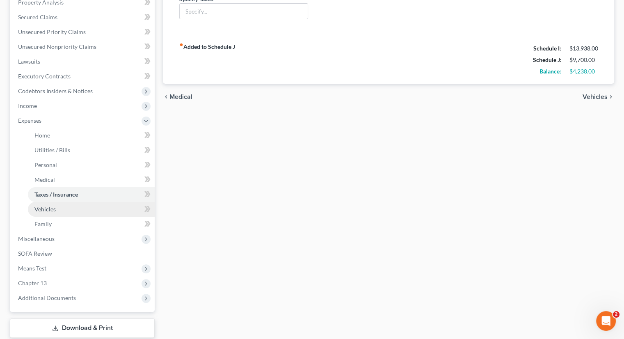
click at [66, 211] on link "Vehicles" at bounding box center [91, 209] width 127 height 15
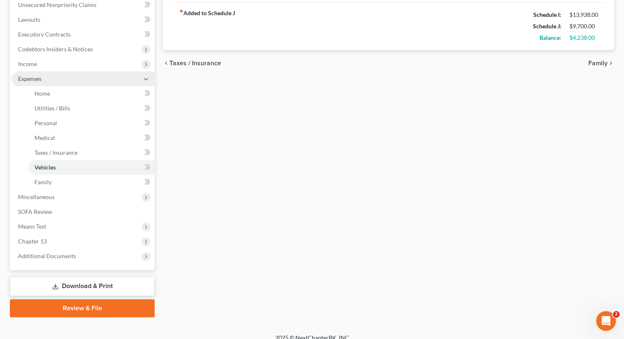
scroll to position [215, 0]
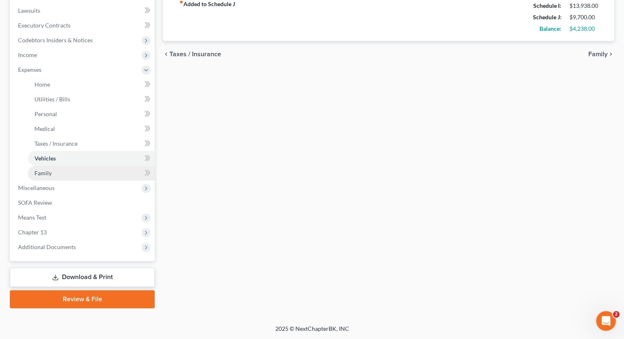
click at [65, 172] on link "Family" at bounding box center [91, 173] width 127 height 15
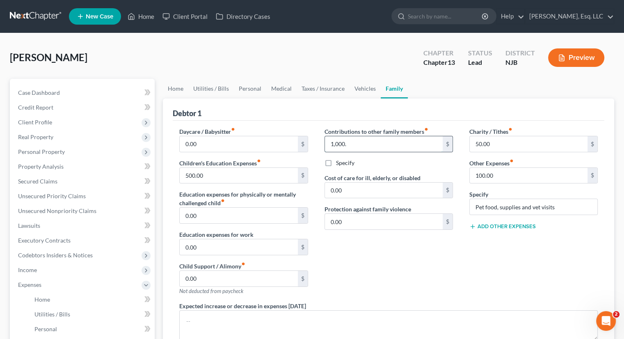
type input "1,000."
type input "200."
click at [477, 265] on div "Charity / Tithes fiber_manual_record 50.00 $ Other Expenses fiber_manual_record…" at bounding box center [533, 214] width 145 height 174
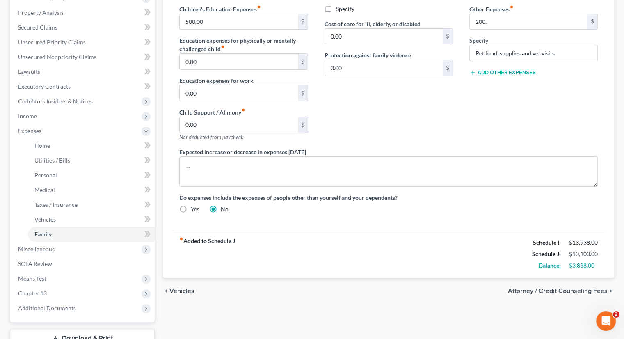
scroll to position [41, 0]
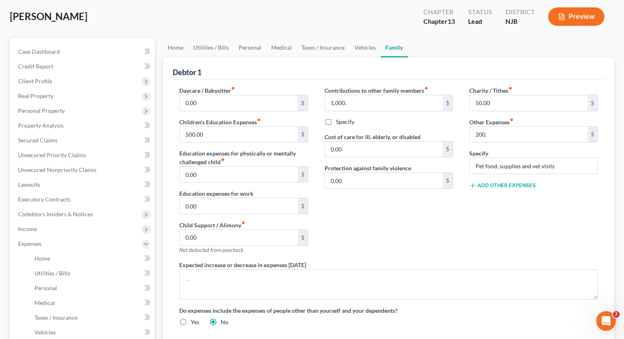
click at [336, 120] on label "Specify" at bounding box center [345, 122] width 18 height 8
click at [339, 120] on input "Specify" at bounding box center [341, 120] width 5 height 5
checkbox input "true"
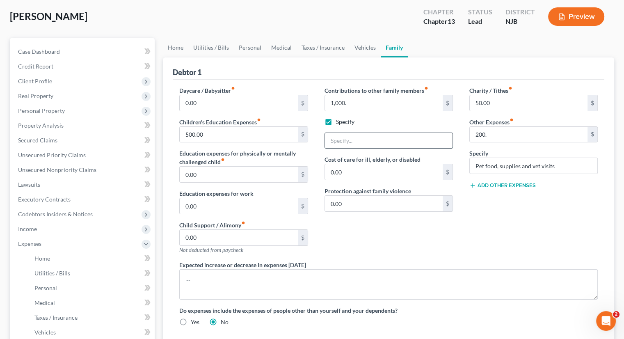
click at [338, 142] on input "text" at bounding box center [389, 141] width 128 height 16
type input "v"
click at [350, 140] on input "regular monthly payment to ex-wife" at bounding box center [389, 141] width 128 height 16
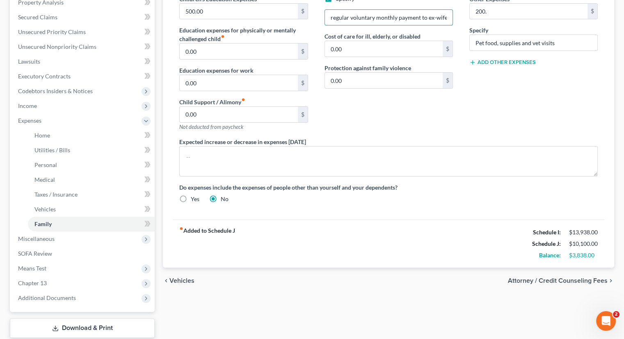
scroll to position [0, 0]
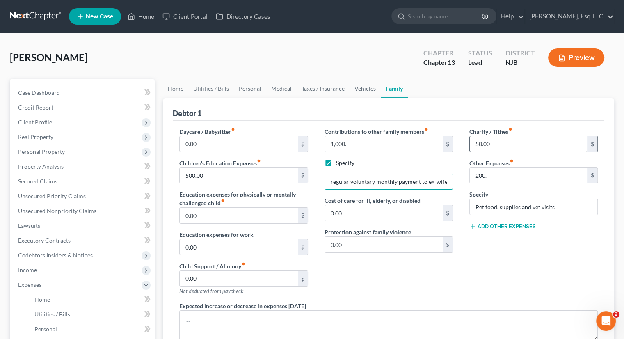
type input "regular voluntary monthly payment to ex-wife"
type input "200."
click at [522, 169] on input "200." at bounding box center [529, 176] width 118 height 16
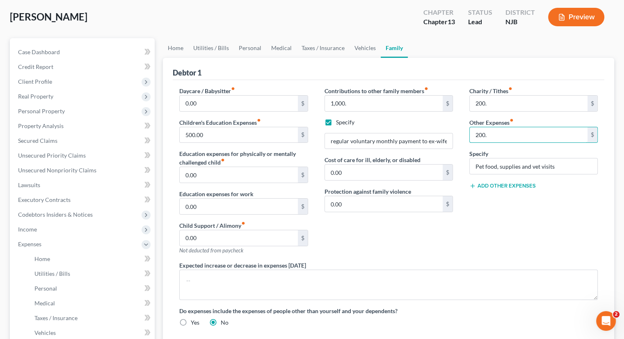
scroll to position [123, 0]
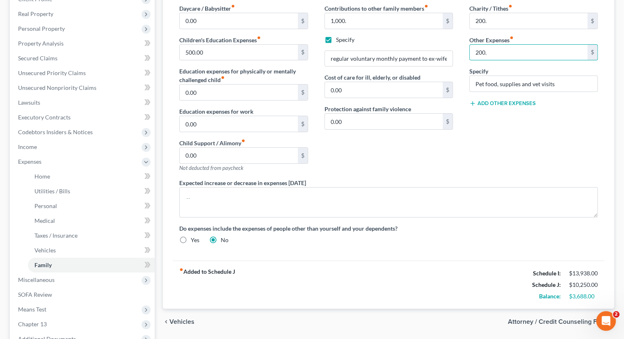
click at [471, 157] on div "Charity / Tithes fiber_manual_record 200. $ Other Expenses fiber_manual_record …" at bounding box center [533, 91] width 145 height 174
type input "225."
click at [483, 174] on div "Charity / Tithes fiber_manual_record 200. $ Other Expenses fiber_manual_record …" at bounding box center [533, 91] width 145 height 174
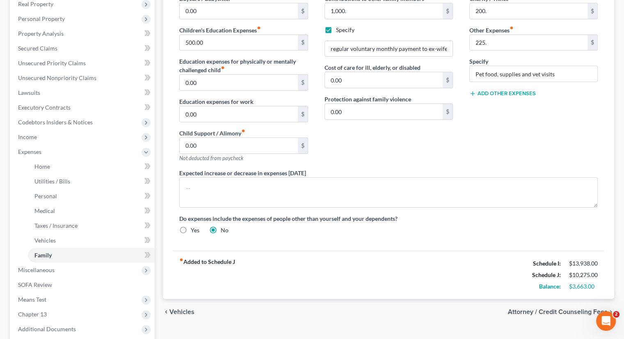
scroll to position [51, 0]
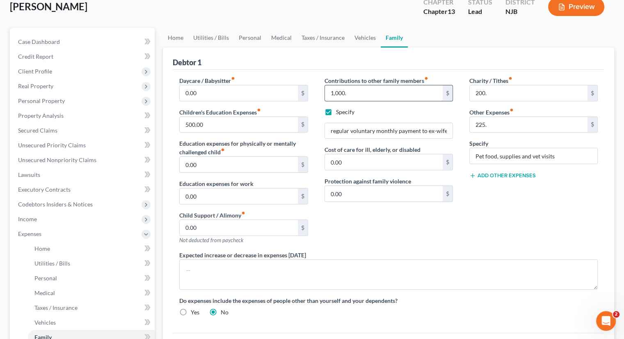
click at [339, 93] on input "1,000." at bounding box center [384, 93] width 118 height 16
type input "1,200."
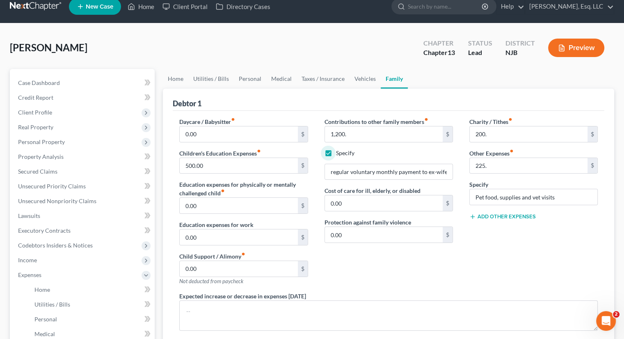
click at [501, 208] on div "Charity / Tithes fiber_manual_record 200. $ Other Expenses fiber_manual_record …" at bounding box center [533, 204] width 145 height 174
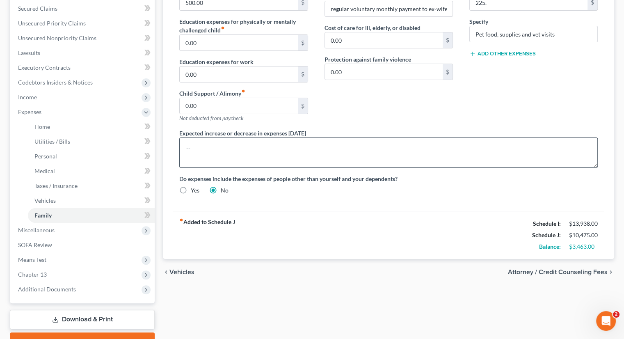
scroll to position [174, 0]
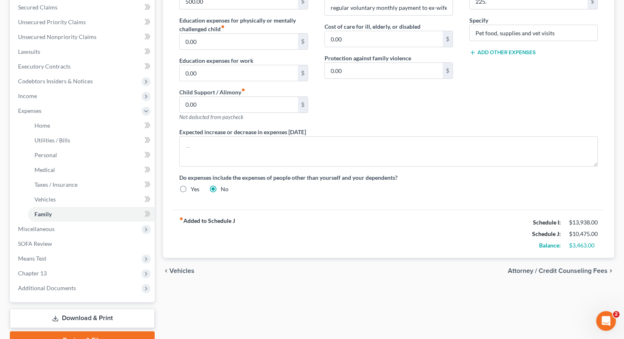
click at [430, 215] on div "fiber_manual_record Added to Schedule J Schedule I: $13,938.00 Schedule J: $10,…" at bounding box center [389, 234] width 432 height 48
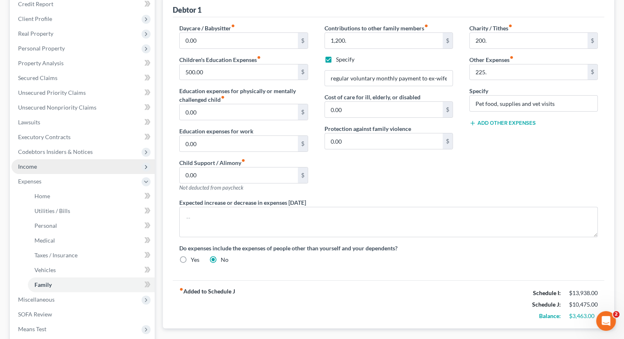
scroll to position [133, 0]
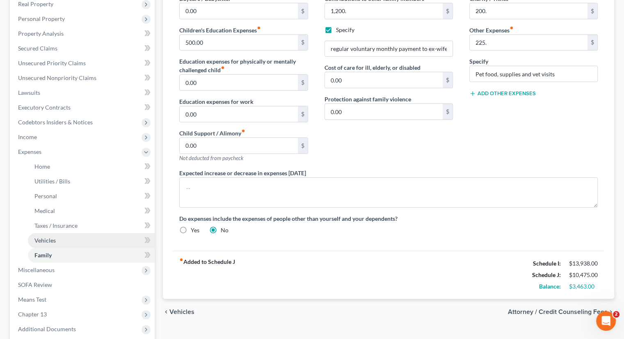
click at [55, 237] on span "Vehicles" at bounding box center [44, 240] width 21 height 7
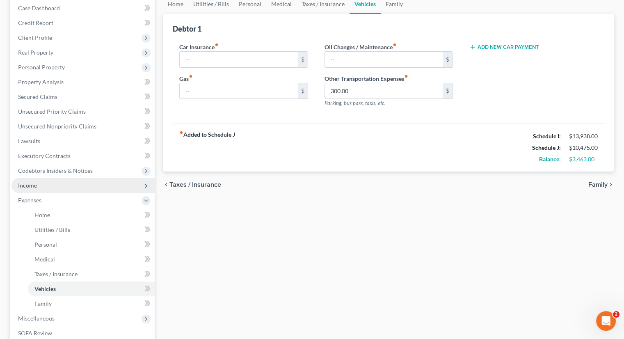
scroll to position [123, 0]
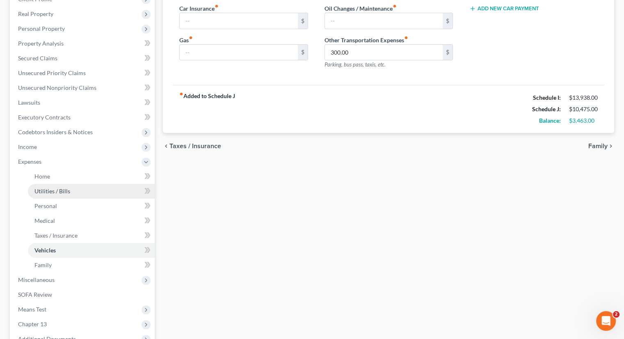
click at [54, 189] on span "Utilities / Bills" at bounding box center [52, 191] width 36 height 7
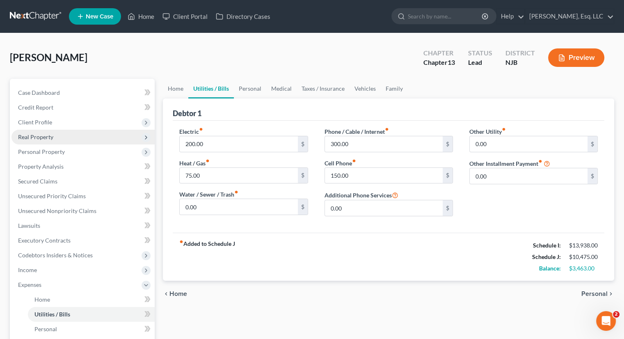
scroll to position [82, 0]
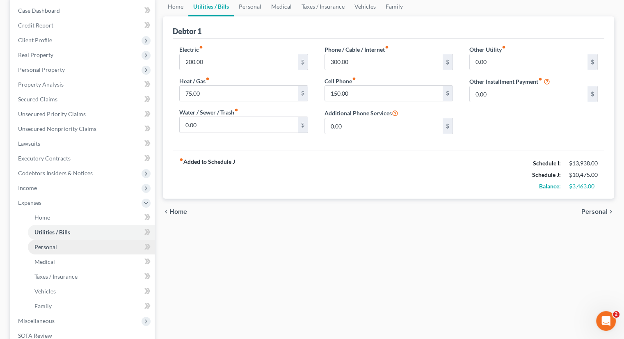
click at [64, 245] on link "Personal" at bounding box center [91, 247] width 127 height 15
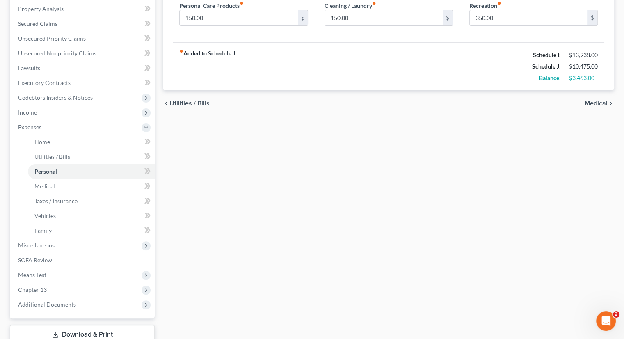
scroll to position [205, 0]
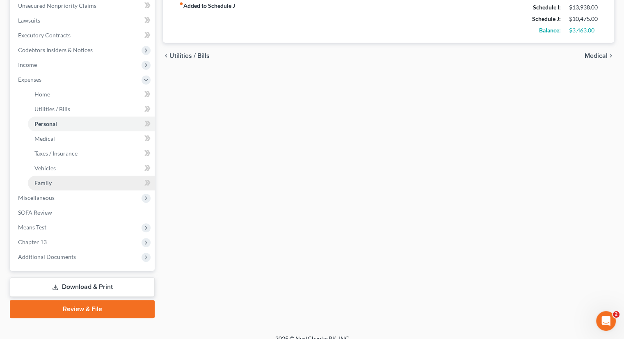
drag, startPoint x: 47, startPoint y: 181, endPoint x: 59, endPoint y: 181, distance: 12.3
click at [48, 181] on span "Family" at bounding box center [42, 182] width 17 height 7
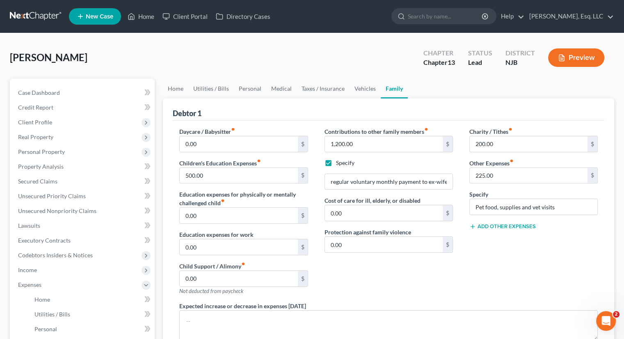
click at [503, 226] on button "Add Other Expenses" at bounding box center [502, 226] width 66 height 7
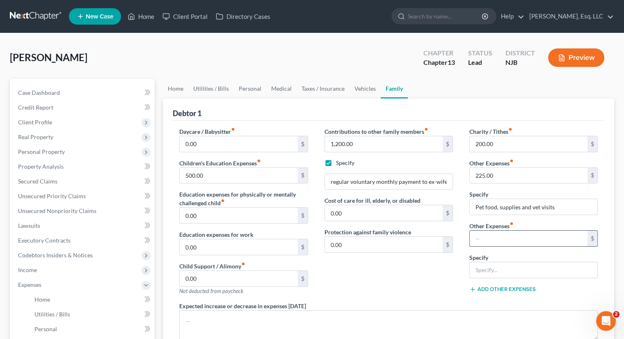
click at [485, 239] on input "text" at bounding box center [529, 239] width 118 height 16
type input "0"
type input "500."
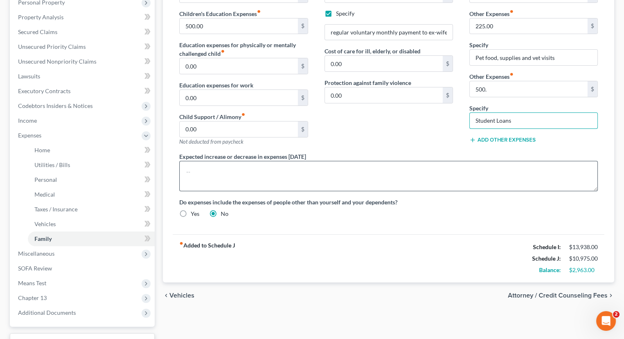
scroll to position [82, 0]
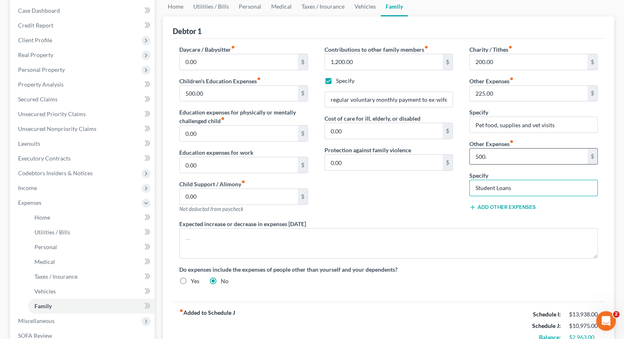
type input "Student Loans"
click at [480, 156] on input "500." at bounding box center [529, 157] width 118 height 16
click at [515, 156] on input "600." at bounding box center [529, 157] width 118 height 16
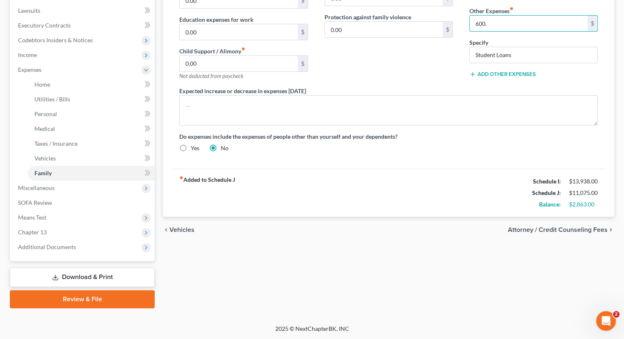
scroll to position [92, 0]
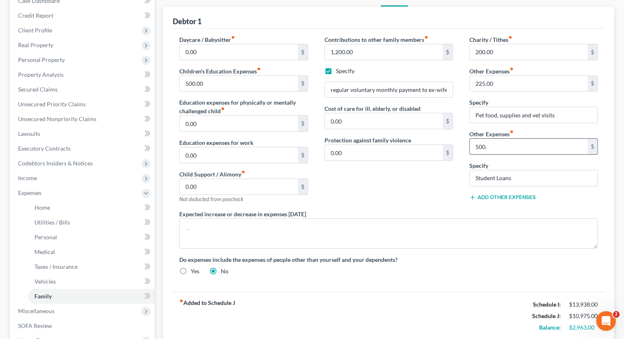
type input "500."
click at [439, 207] on div "Contributions to other family members fiber_manual_record 1,200.00 $ Specify re…" at bounding box center [388, 122] width 145 height 174
type input "700."
click at [380, 188] on div "Contributions to other family members fiber_manual_record 1,200.00 $ Specify re…" at bounding box center [388, 122] width 145 height 174
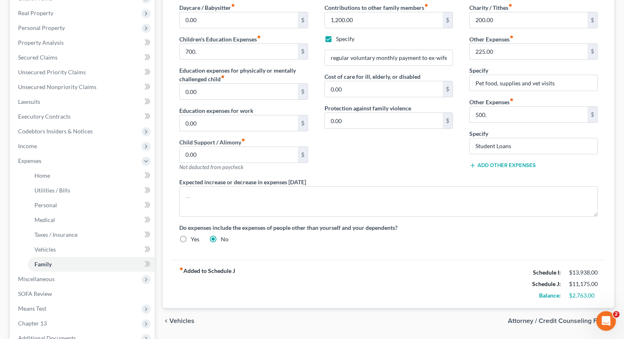
scroll to position [174, 0]
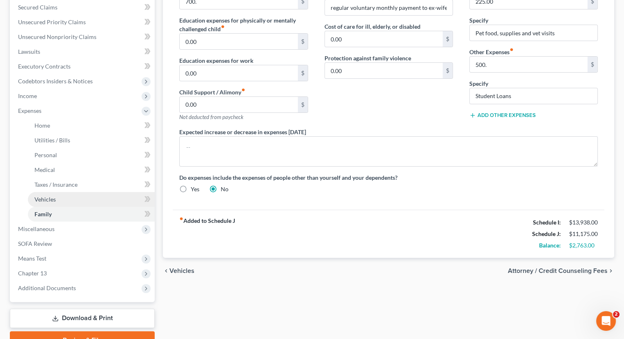
click at [60, 198] on link "Vehicles" at bounding box center [91, 199] width 127 height 15
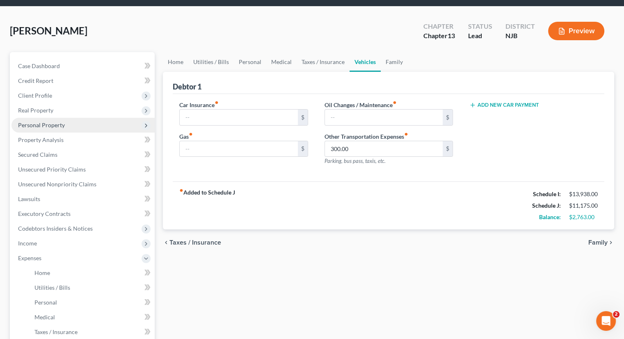
scroll to position [41, 0]
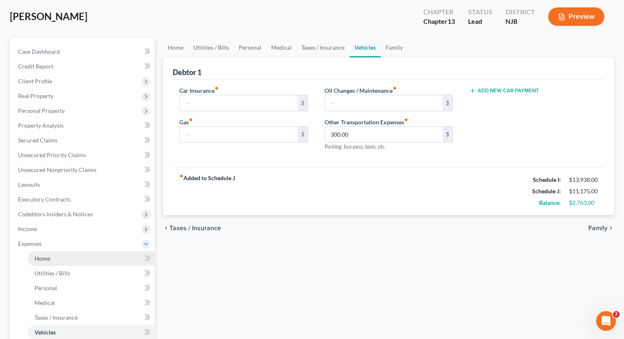
click at [57, 258] on link "Home" at bounding box center [91, 258] width 127 height 15
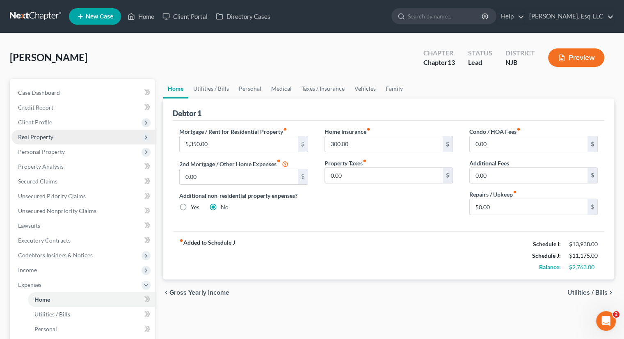
scroll to position [41, 0]
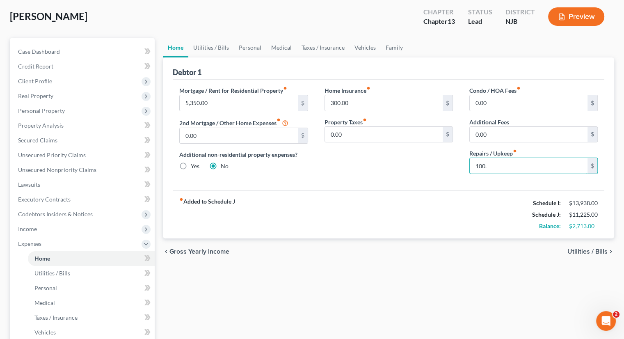
type input "100."
click at [409, 207] on div "fiber_manual_record Added to Schedule J Schedule I: $13,938.00 Schedule J: $11,…" at bounding box center [389, 214] width 432 height 48
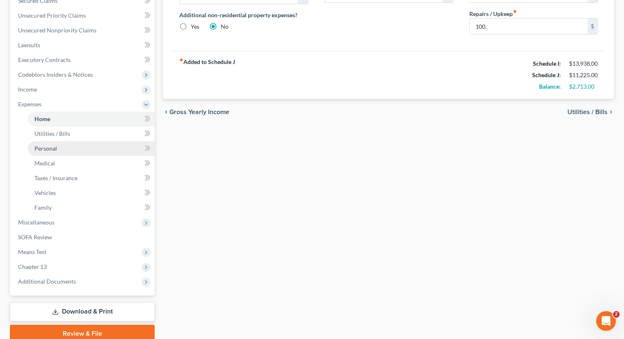
scroll to position [205, 0]
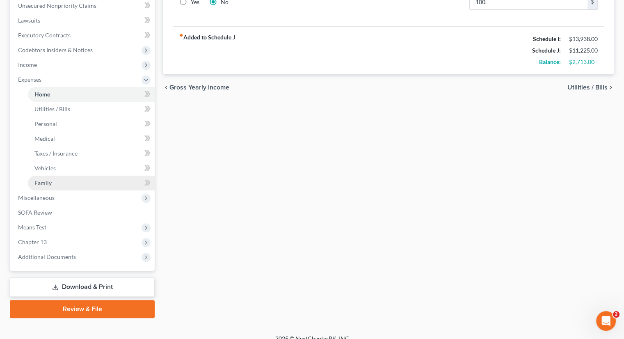
click at [48, 181] on span "Family" at bounding box center [42, 182] width 17 height 7
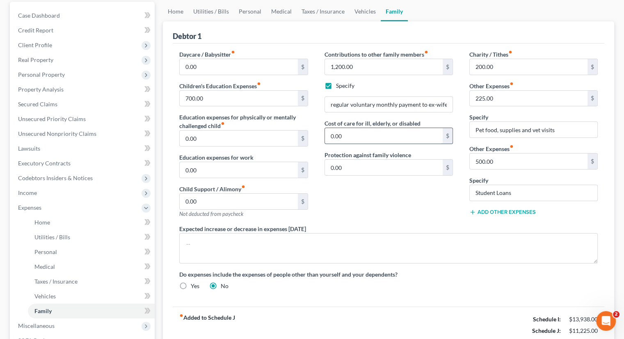
scroll to position [51, 0]
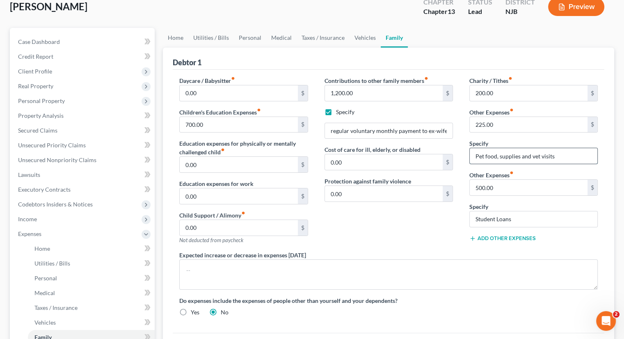
drag, startPoint x: 520, startPoint y: 155, endPoint x: 517, endPoint y: 161, distance: 6.6
click at [520, 155] on input "Pet food, supplies and vet visits" at bounding box center [534, 156] width 128 height 16
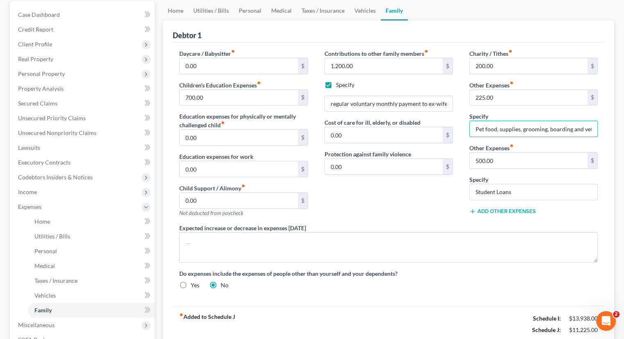
scroll to position [92, 0]
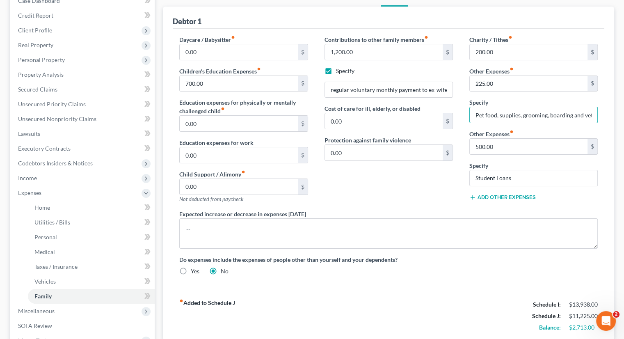
click at [415, 193] on div "Contributions to other family members fiber_manual_record 1,200.00 $ Specify re…" at bounding box center [388, 122] width 145 height 174
drag, startPoint x: 549, startPoint y: 115, endPoint x: 570, endPoint y: 114, distance: 21.4
click at [570, 114] on input "Pet food, supplies, grooming, boarding and vet visits" at bounding box center [534, 115] width 128 height 16
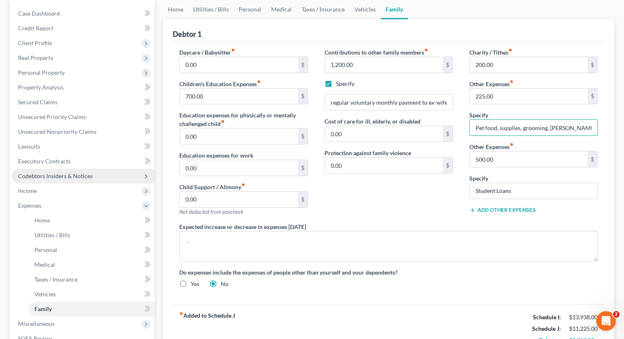
scroll to position [133, 0]
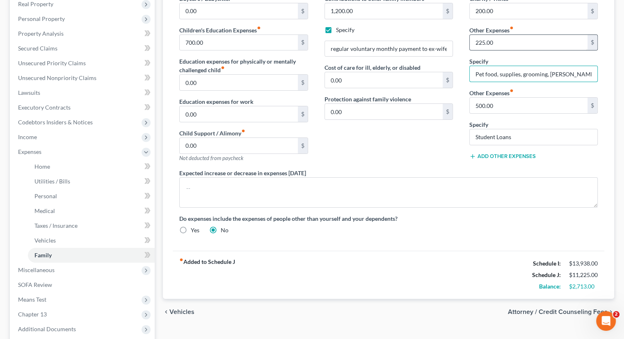
type input "Pet food, supplies, grooming, [PERSON_NAME] and vet visits"
drag, startPoint x: 483, startPoint y: 42, endPoint x: 483, endPoint y: 48, distance: 5.3
click at [483, 42] on input "225.00" at bounding box center [529, 43] width 118 height 16
click at [501, 40] on input "225.00" at bounding box center [529, 43] width 118 height 16
drag, startPoint x: 480, startPoint y: 41, endPoint x: 502, endPoint y: 41, distance: 22.6
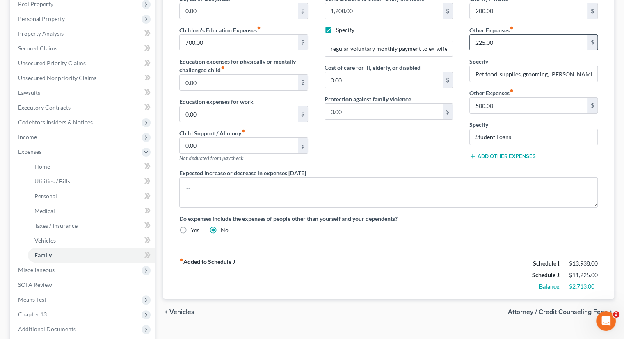
click at [493, 40] on input "225.00" at bounding box center [529, 43] width 118 height 16
click at [435, 144] on div "Contributions to other family members fiber_manual_record 1,200.00 $ Specify re…" at bounding box center [388, 81] width 145 height 174
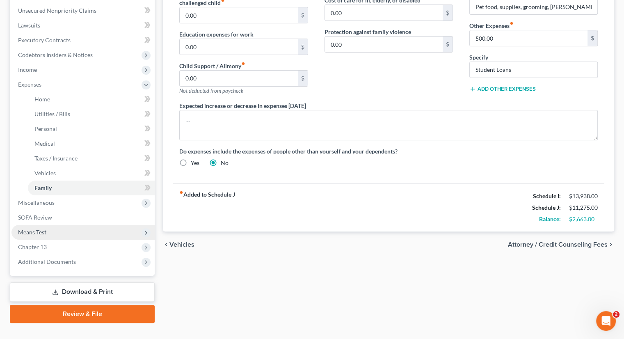
scroll to position [215, 0]
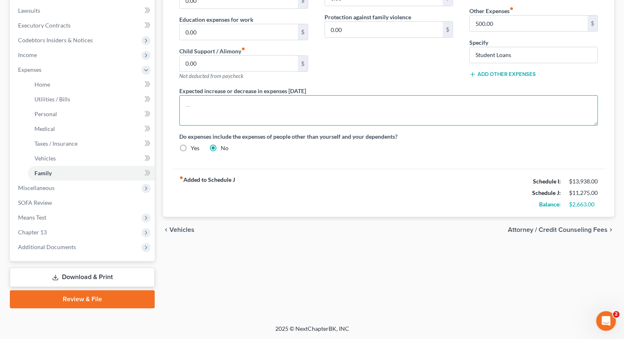
click at [202, 104] on textarea at bounding box center [388, 110] width 418 height 30
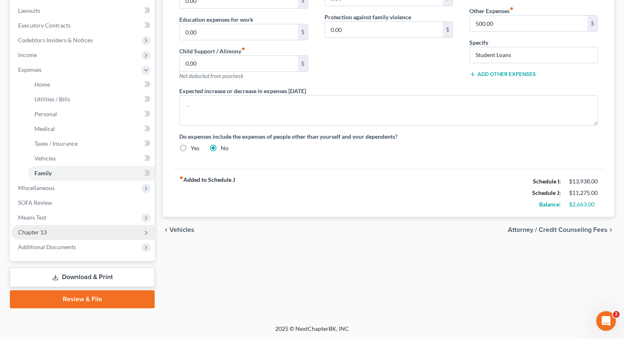
click at [52, 230] on span "Chapter 13" at bounding box center [82, 232] width 143 height 15
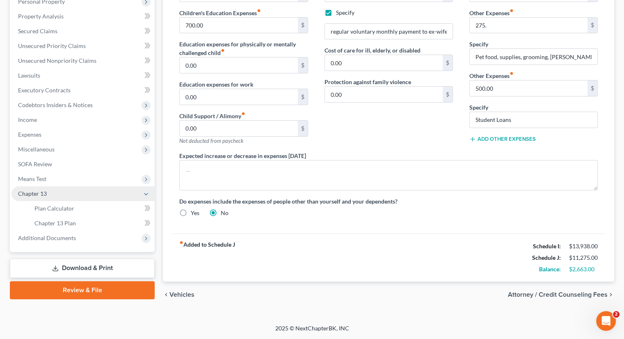
scroll to position [149, 0]
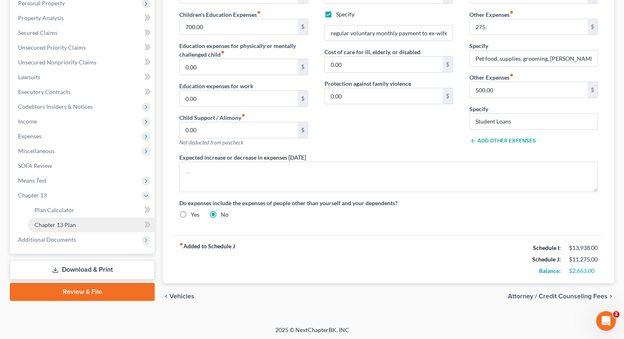
click at [62, 223] on span "Chapter 13 Plan" at bounding box center [54, 224] width 41 height 7
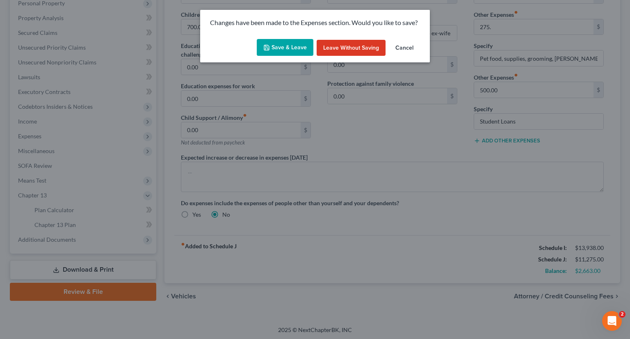
click at [288, 48] on button "Save & Leave" at bounding box center [285, 47] width 57 height 17
type input "275.00"
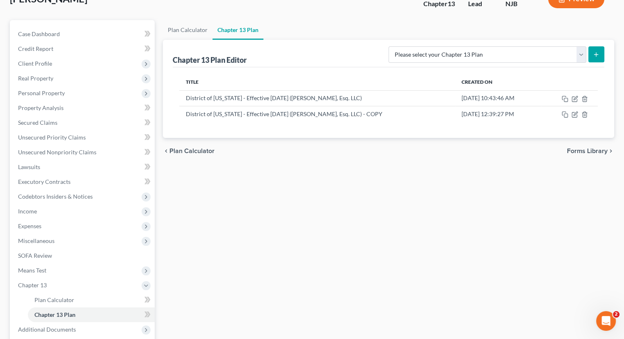
scroll to position [123, 0]
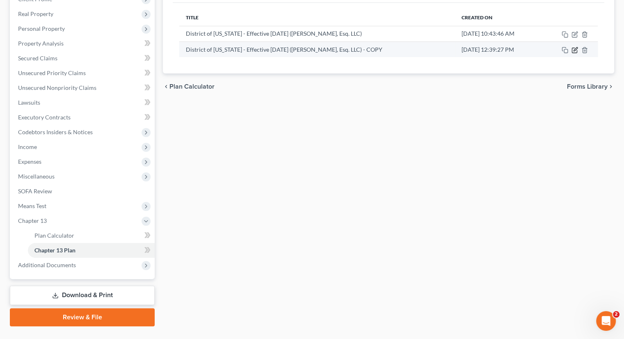
click at [574, 48] on icon "button" at bounding box center [575, 50] width 7 height 7
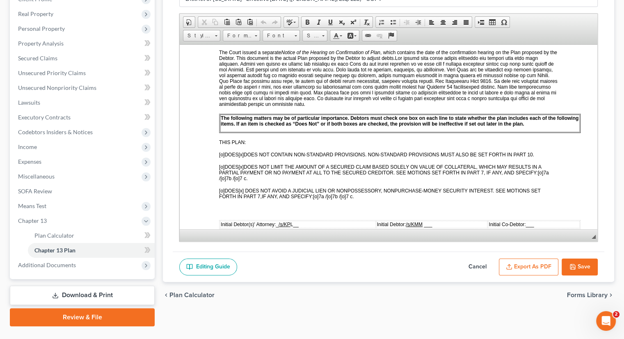
scroll to position [369, 0]
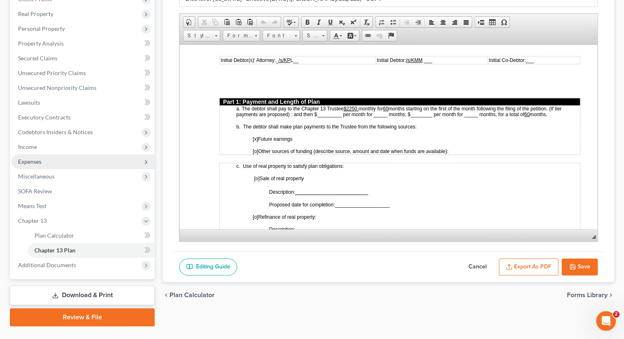
drag, startPoint x: 41, startPoint y: 159, endPoint x: 53, endPoint y: 159, distance: 11.1
click at [41, 159] on span "Expenses" at bounding box center [82, 161] width 143 height 15
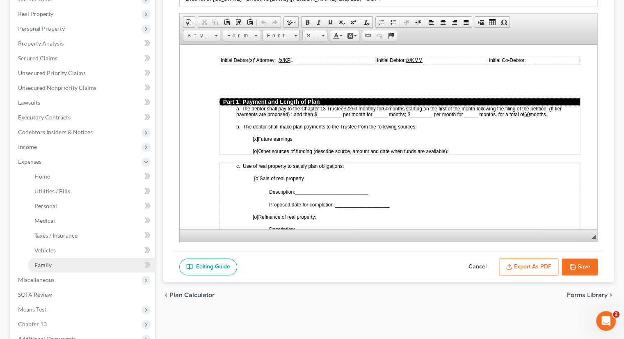
click at [44, 262] on span "Family" at bounding box center [42, 264] width 17 height 7
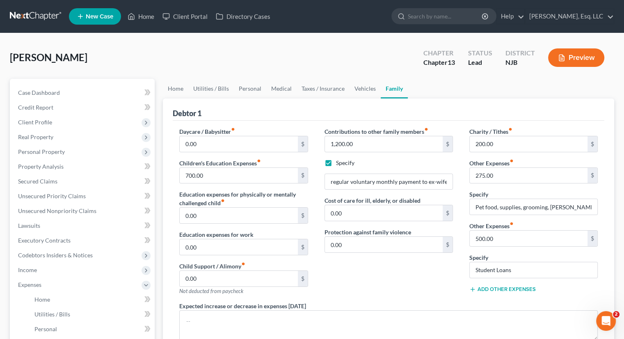
scroll to position [215, 0]
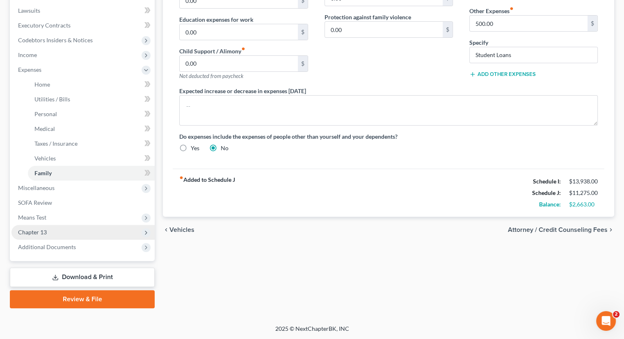
click at [42, 227] on span "Chapter 13" at bounding box center [82, 232] width 143 height 15
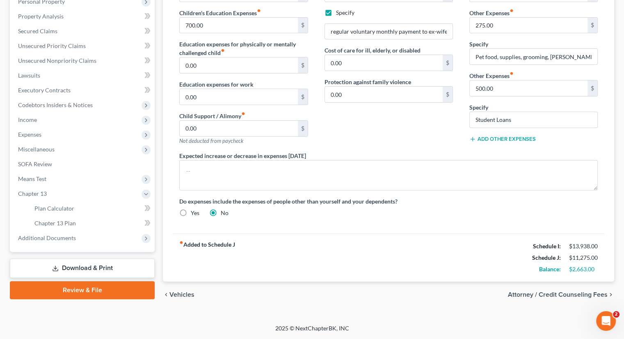
scroll to position [149, 0]
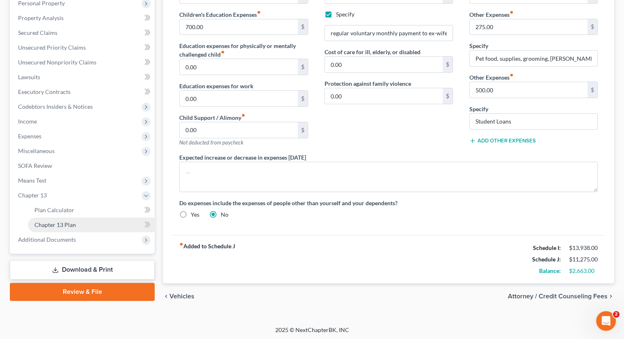
click at [45, 222] on span "Chapter 13 Plan" at bounding box center [54, 224] width 41 height 7
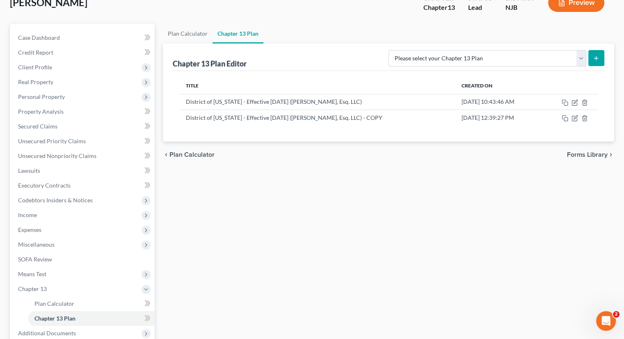
scroll to position [123, 0]
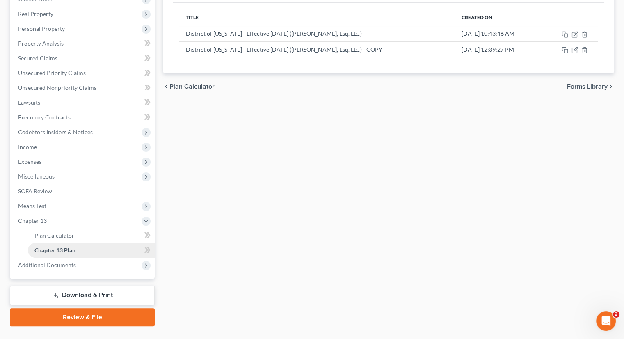
drag, startPoint x: 89, startPoint y: 246, endPoint x: 103, endPoint y: 247, distance: 14.4
click at [89, 246] on link "Chapter 13 Plan" at bounding box center [91, 250] width 127 height 15
click at [563, 50] on icon "button" at bounding box center [565, 50] width 7 height 7
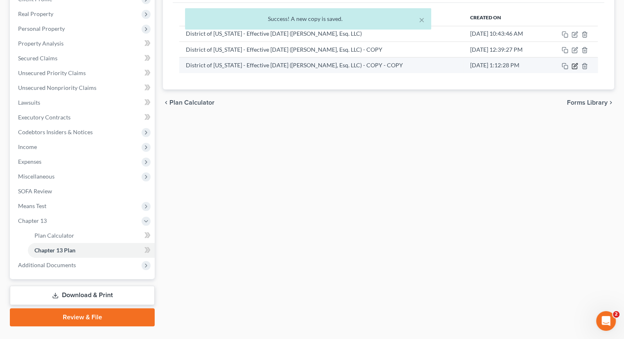
click at [576, 66] on icon "button" at bounding box center [575, 66] width 7 height 7
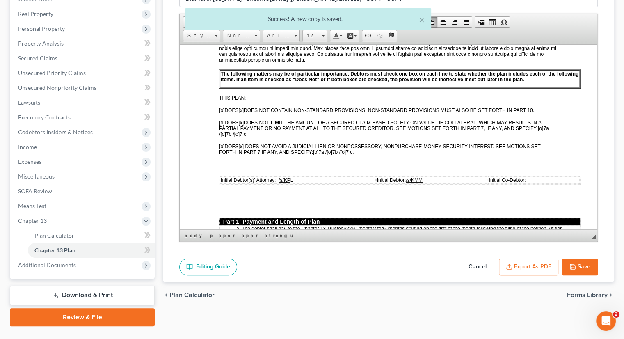
scroll to position [279, 0]
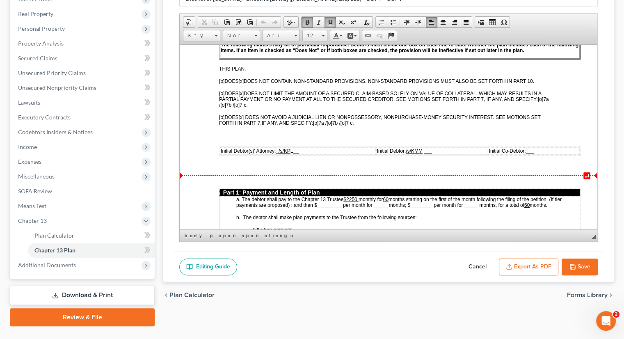
click at [351, 196] on u "$2250." at bounding box center [350, 199] width 15 height 6
click at [354, 196] on u "$2250." at bounding box center [350, 199] width 15 height 6
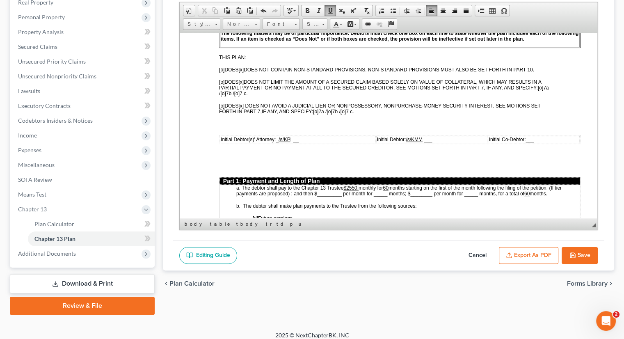
scroll to position [141, 0]
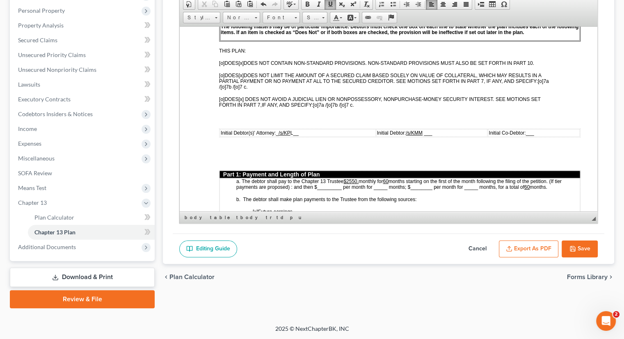
click at [582, 245] on button "Save" at bounding box center [580, 248] width 36 height 17
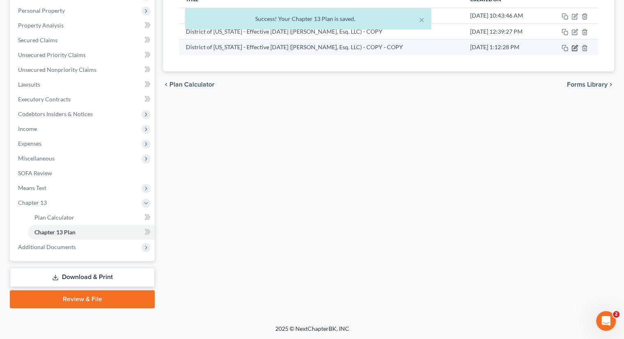
click at [573, 46] on icon "button" at bounding box center [575, 48] width 7 height 7
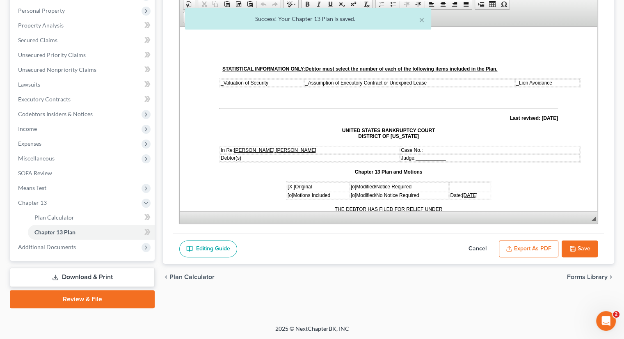
scroll to position [0, 0]
click at [536, 246] on button "Export as PDF" at bounding box center [528, 248] width 59 height 17
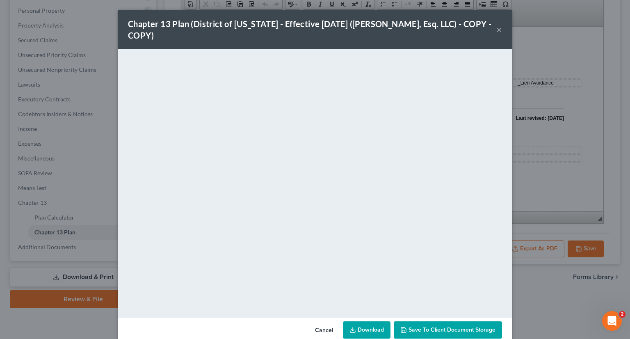
click at [455, 325] on button "Save to Client Document Storage" at bounding box center [448, 329] width 108 height 17
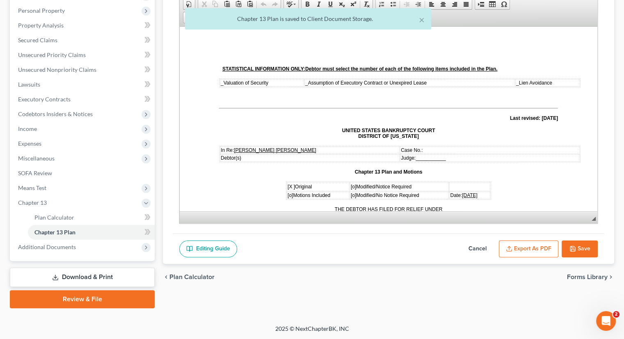
click at [533, 247] on button "Export as PDF" at bounding box center [528, 248] width 59 height 17
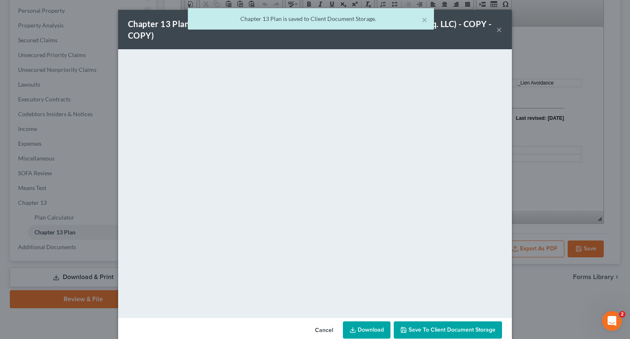
click at [370, 328] on link "Download" at bounding box center [367, 329] width 48 height 17
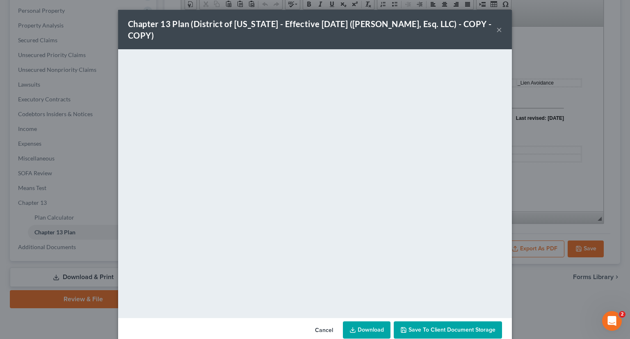
click at [496, 28] on button "×" at bounding box center [499, 30] width 6 height 10
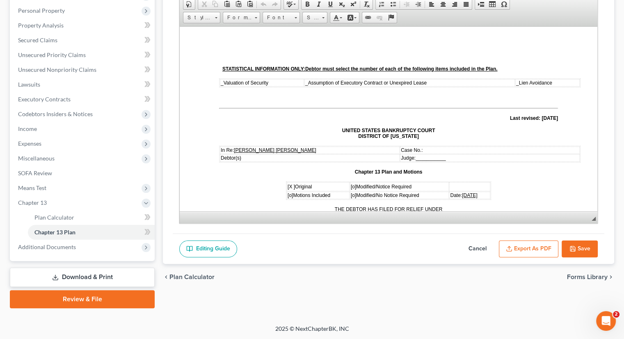
click at [107, 274] on link "Download & Print" at bounding box center [82, 277] width 145 height 19
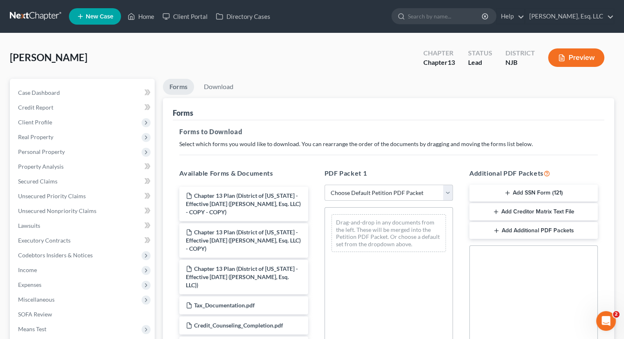
click at [447, 192] on select "Choose Default Petition PDF Packet Complete Bankruptcy Petition (all forms and …" at bounding box center [389, 193] width 128 height 16
select select "0"
click at [325, 185] on select "Choose Default Petition PDF Packet Complete Bankruptcy Petition (all forms and …" at bounding box center [389, 193] width 128 height 16
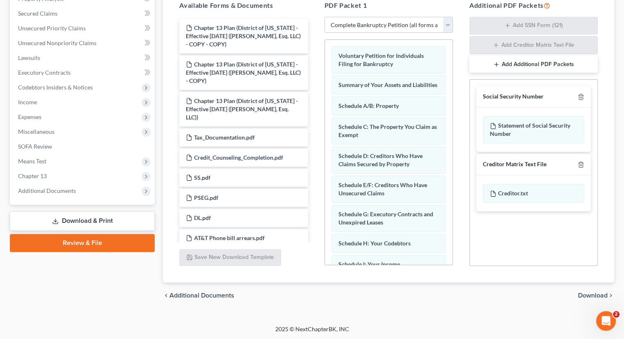
scroll to position [246, 0]
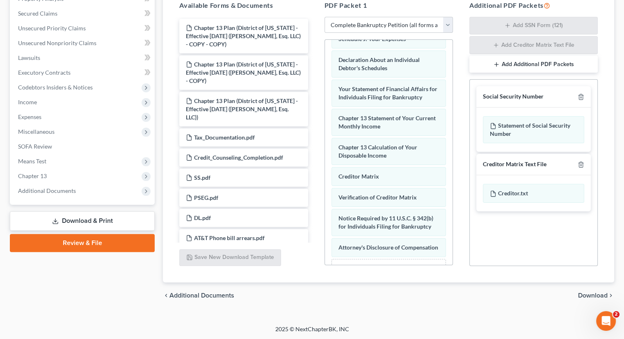
click at [581, 293] on span "Download" at bounding box center [593, 295] width 30 height 7
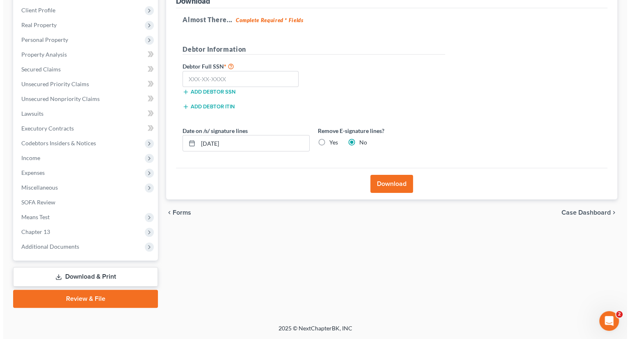
scroll to position [112, 0]
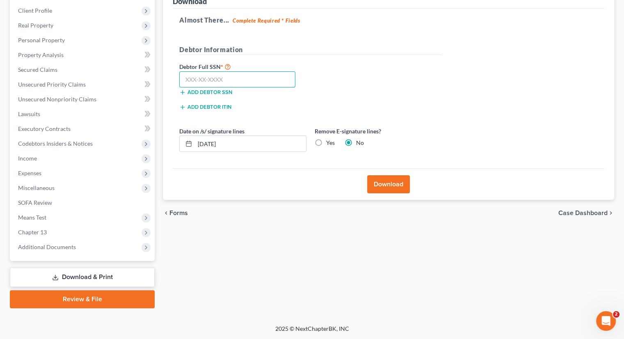
click at [227, 82] on input "text" at bounding box center [237, 79] width 116 height 16
type input "152-70-1865"
click at [387, 185] on button "Download" at bounding box center [388, 184] width 43 height 18
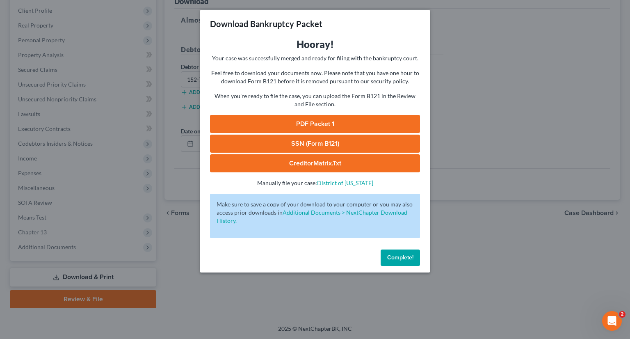
click at [323, 123] on link "PDF Packet 1" at bounding box center [315, 124] width 210 height 18
click at [306, 159] on link "CreditorMatrix.txt" at bounding box center [315, 163] width 210 height 18
